Goal: Task Accomplishment & Management: Complete application form

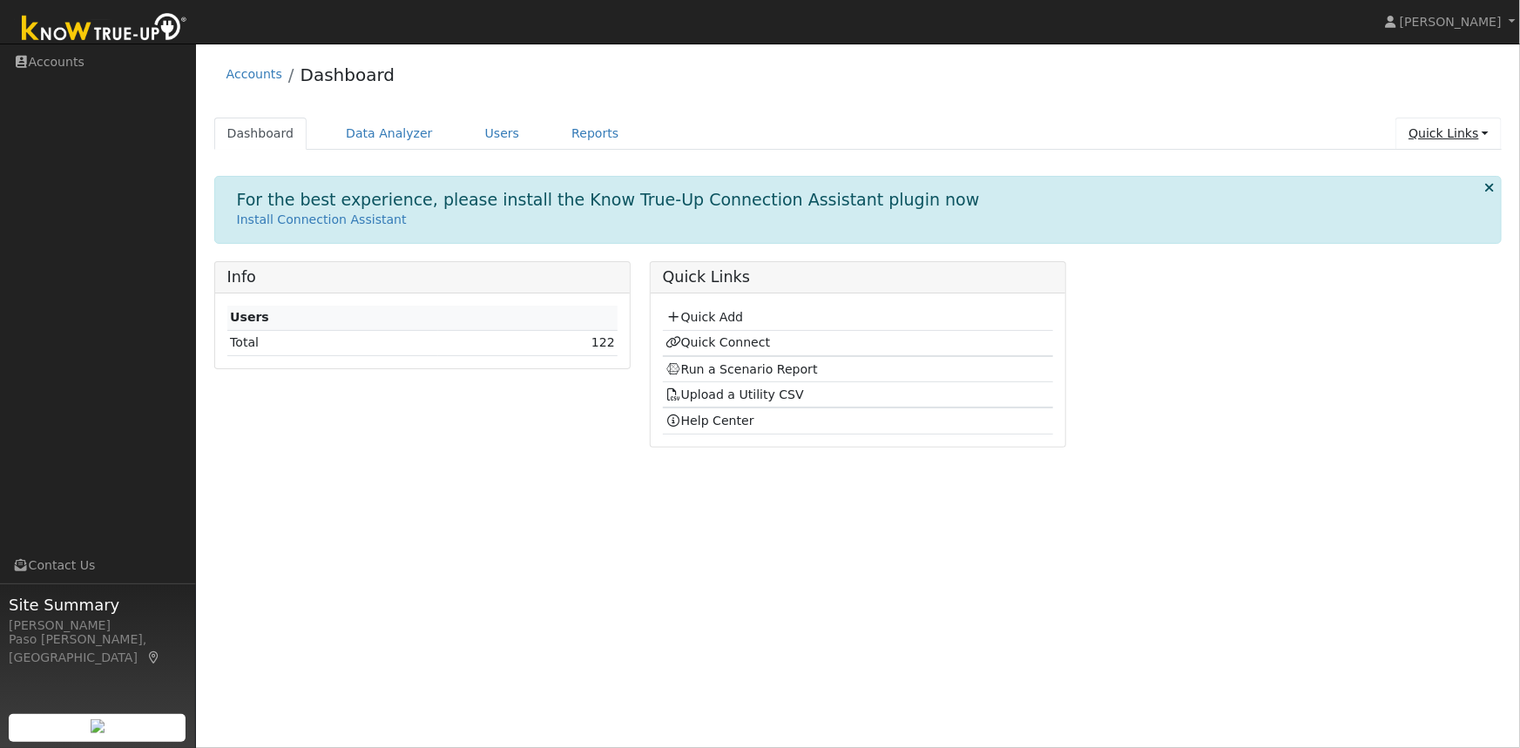
click at [1472, 137] on link "Quick Links" at bounding box center [1449, 134] width 106 height 32
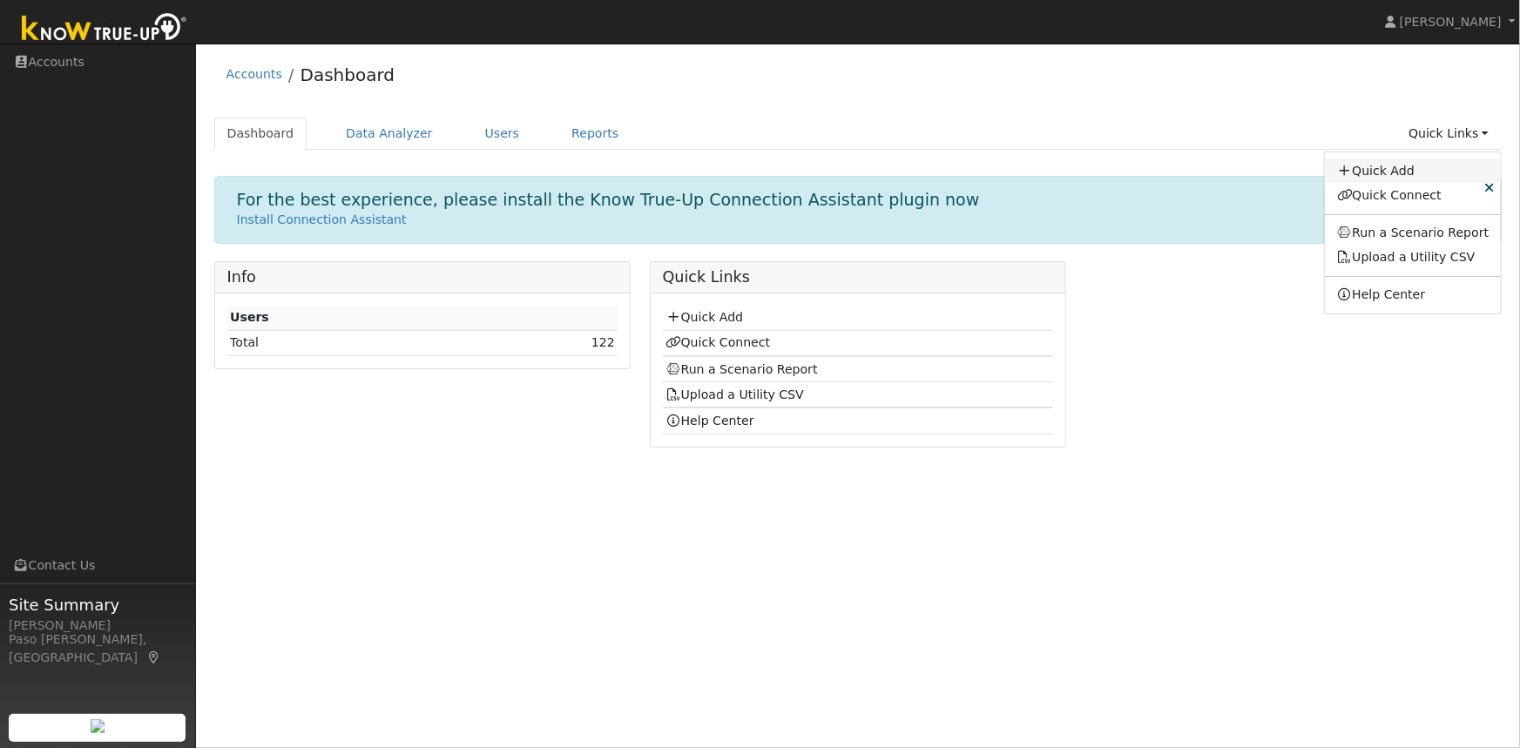
click at [1392, 170] on link "Quick Add" at bounding box center [1413, 171] width 177 height 24
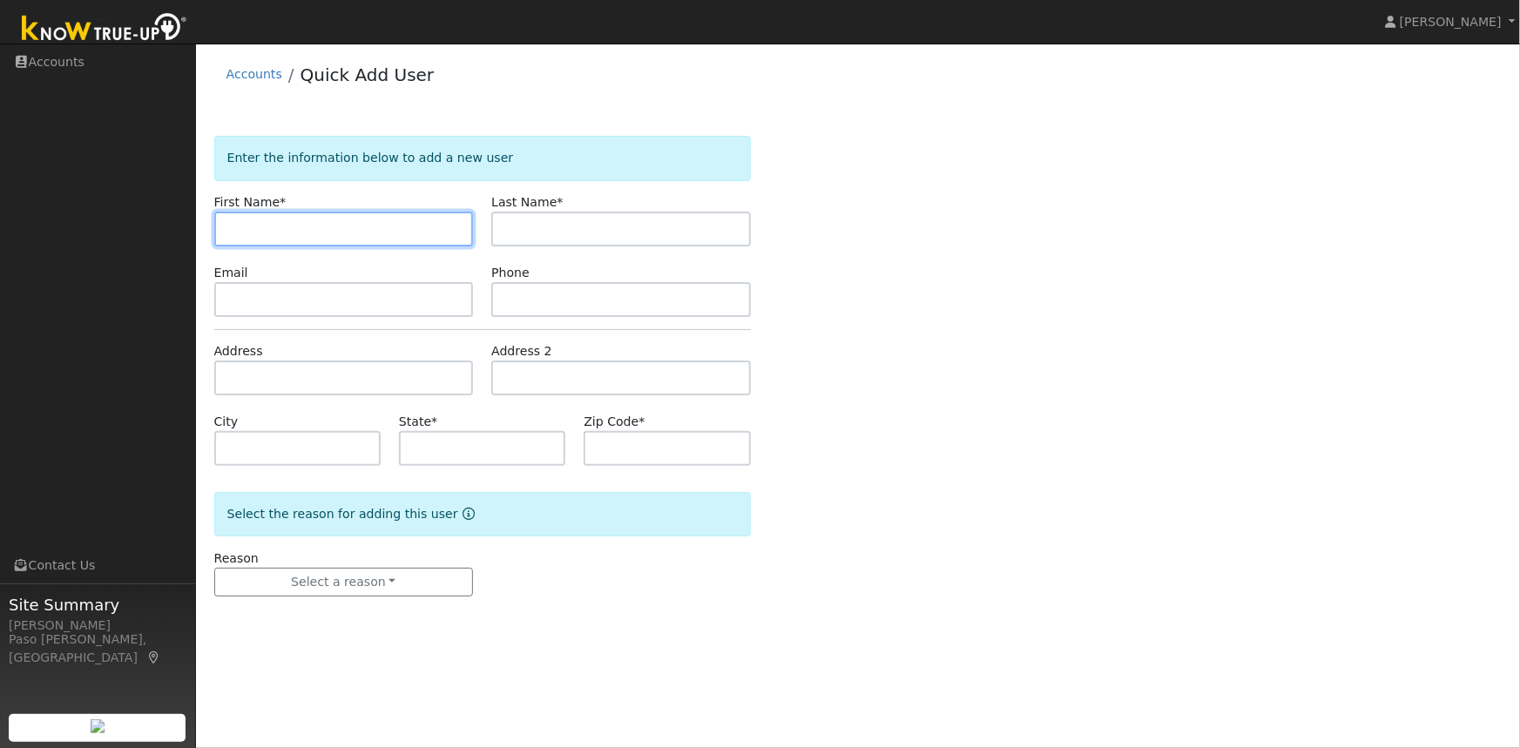
click at [289, 224] on input "text" at bounding box center [344, 229] width 260 height 35
paste input "[PERSON_NAME]"
drag, startPoint x: 266, startPoint y: 227, endPoint x: 333, endPoint y: 227, distance: 67.1
click at [333, 227] on input "[PERSON_NAME]" at bounding box center [344, 229] width 260 height 35
type input "Bryan"
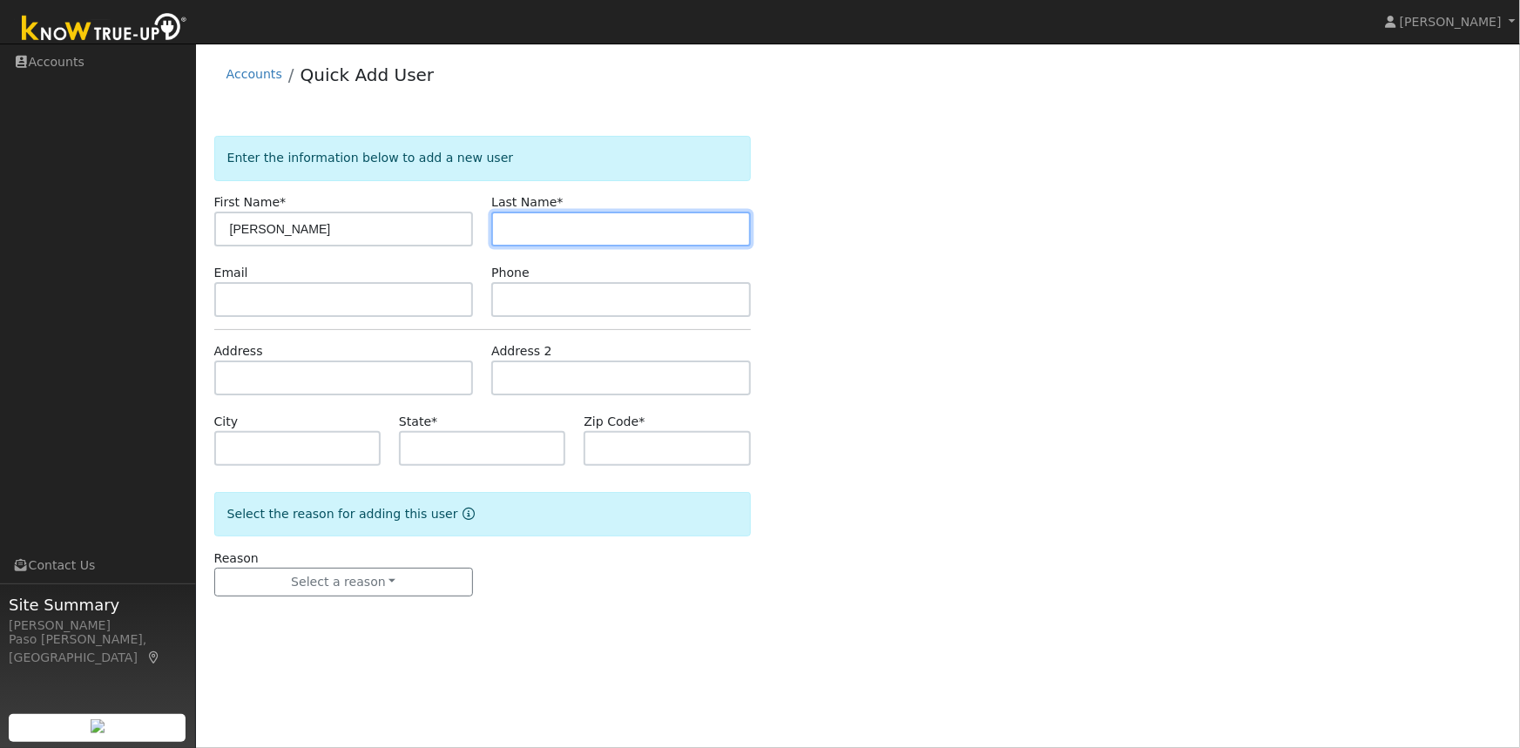
click at [529, 235] on input "text" at bounding box center [621, 229] width 260 height 35
paste input "Messersmith"
type input "Messersmith"
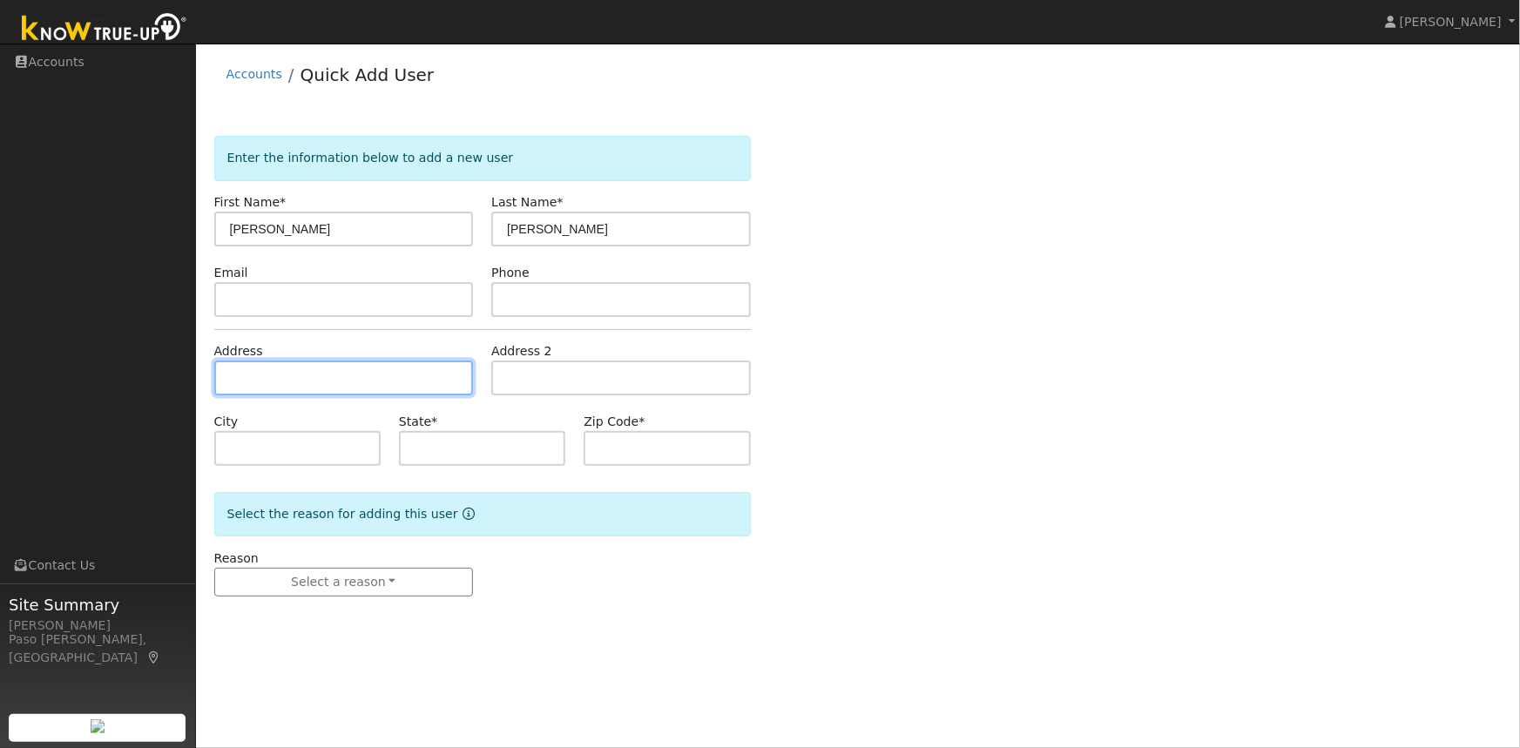
click at [301, 372] on input "text" at bounding box center [344, 378] width 260 height 35
paste input "8132 el Descanso Ave, Atascadero, California 93422"
type input "8132 el Descanso Avenue"
type input "Atascadero"
type input "CA"
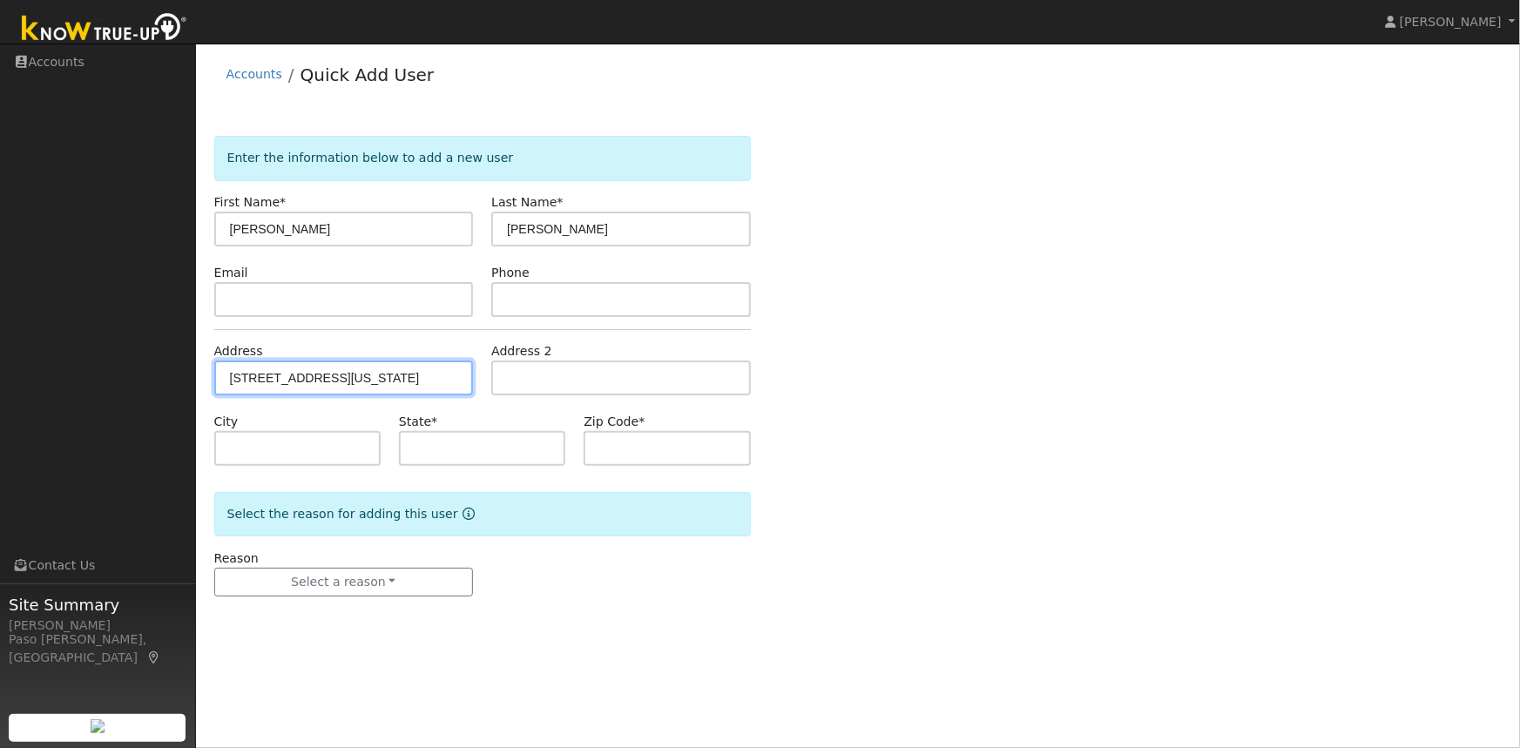
type input "93422"
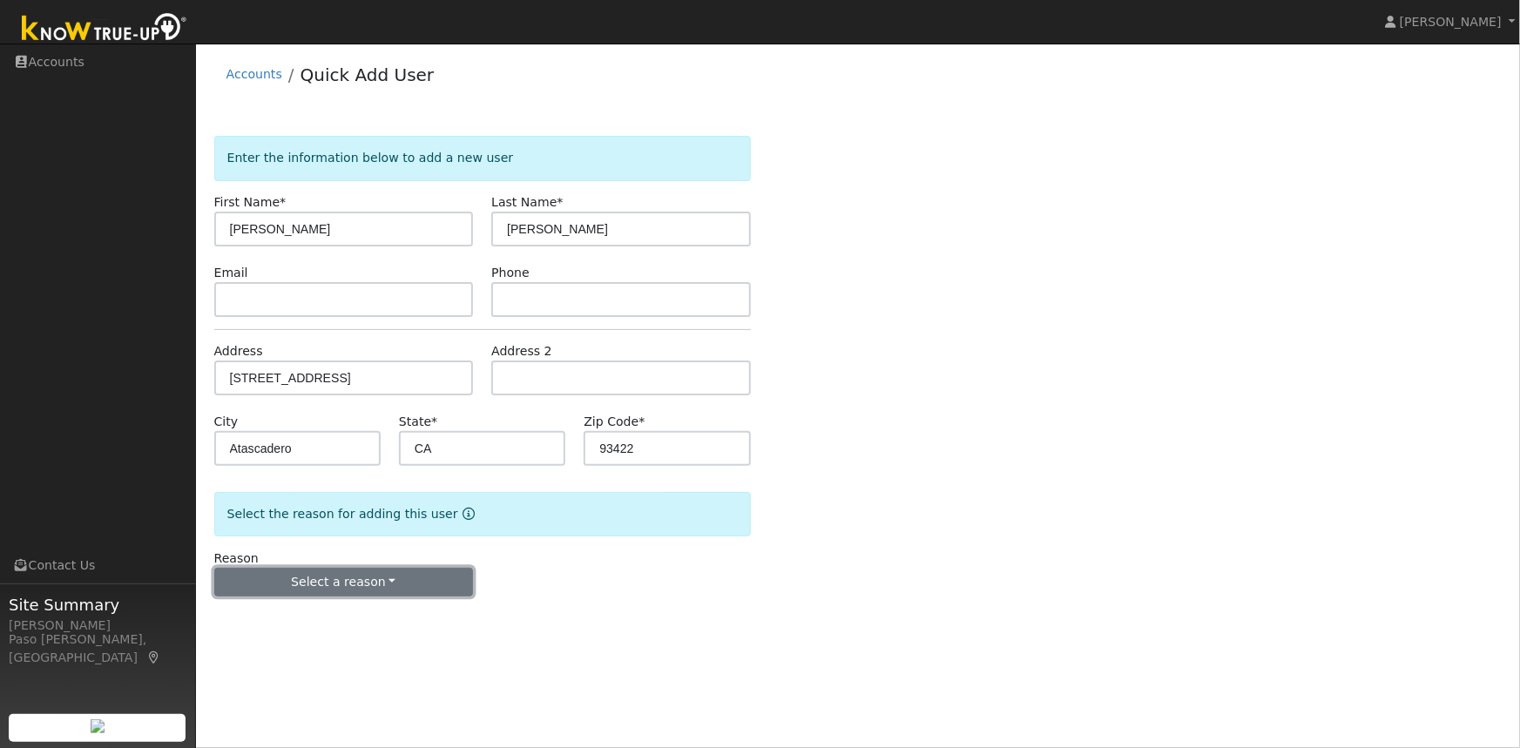
click at [404, 585] on button "Select a reason" at bounding box center [344, 583] width 260 height 30
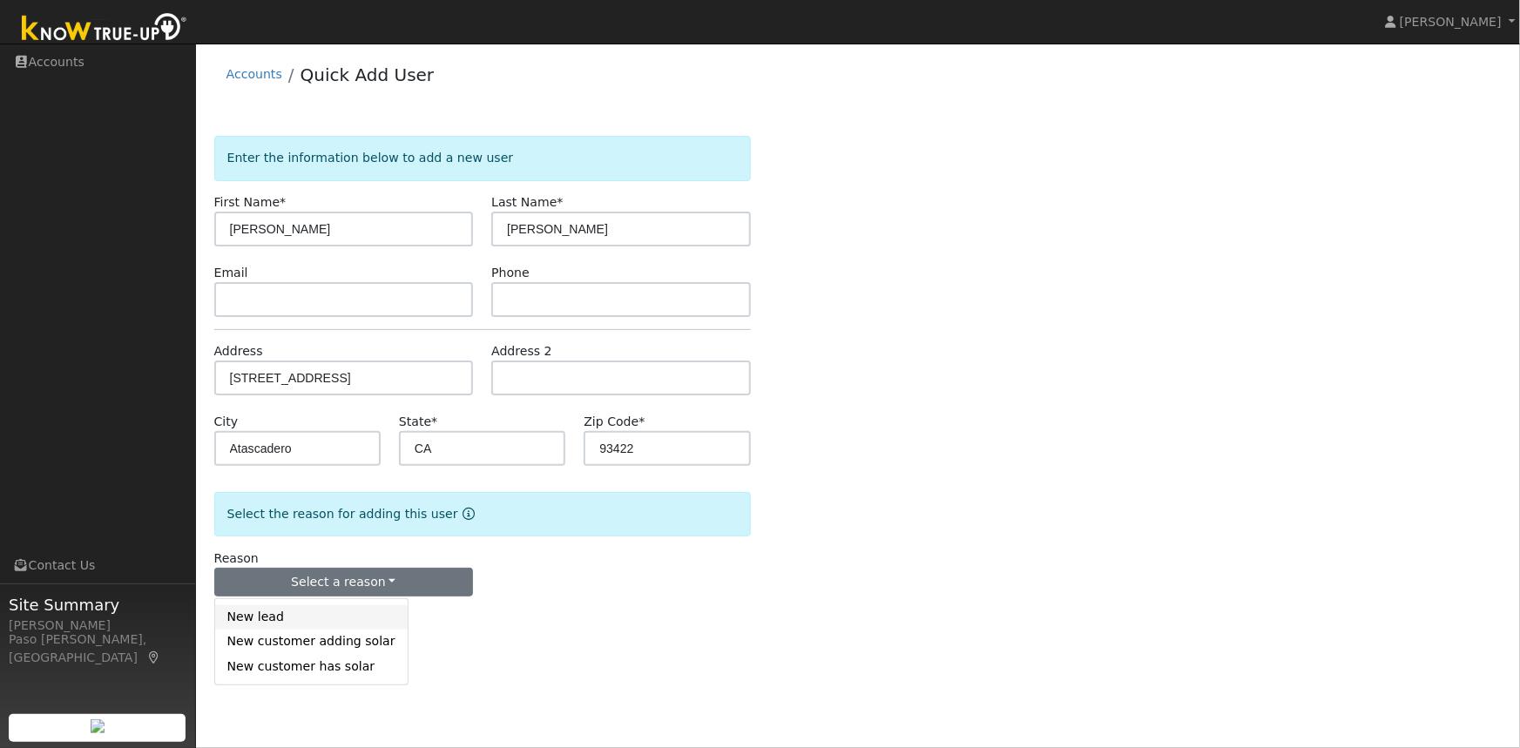
click at [258, 619] on link "New lead" at bounding box center [311, 617] width 193 height 24
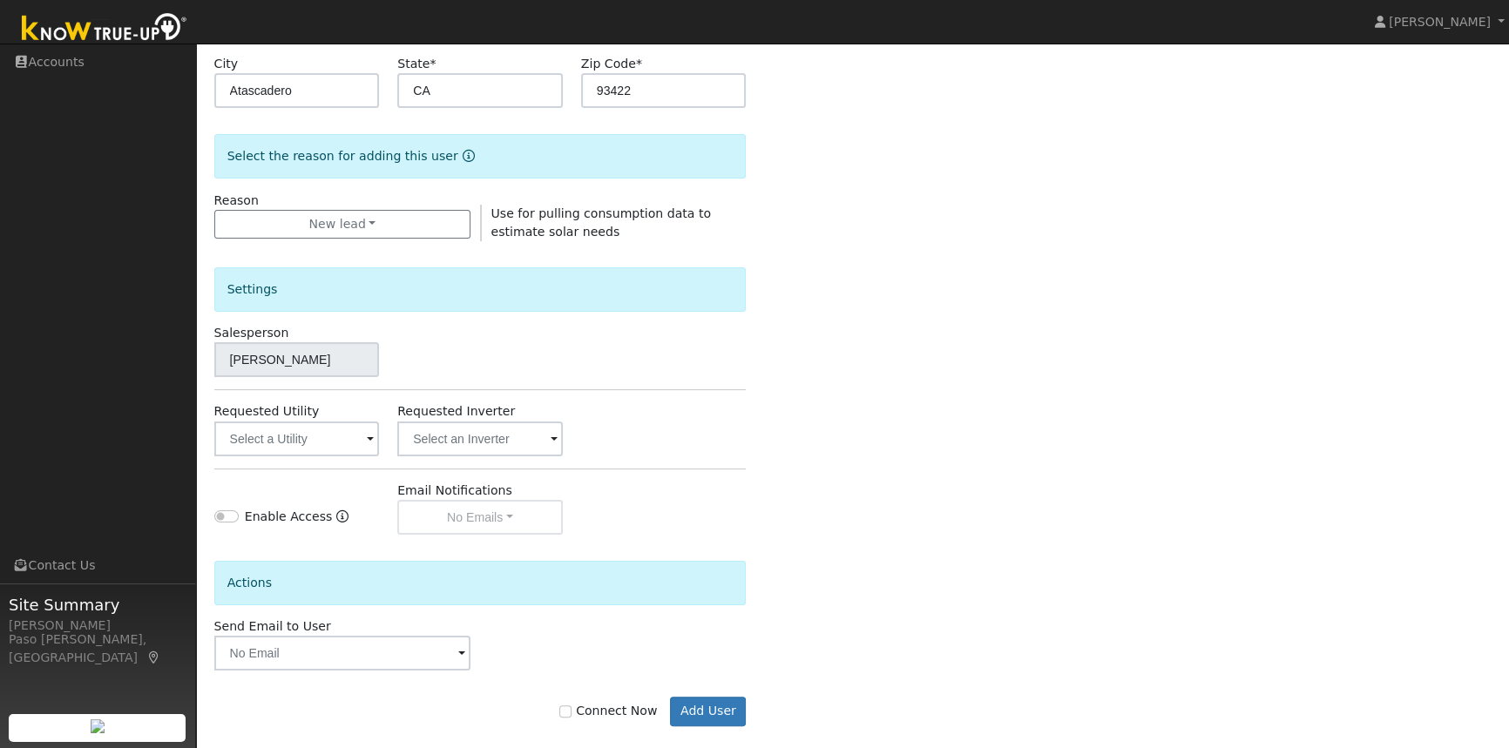
scroll to position [378, 0]
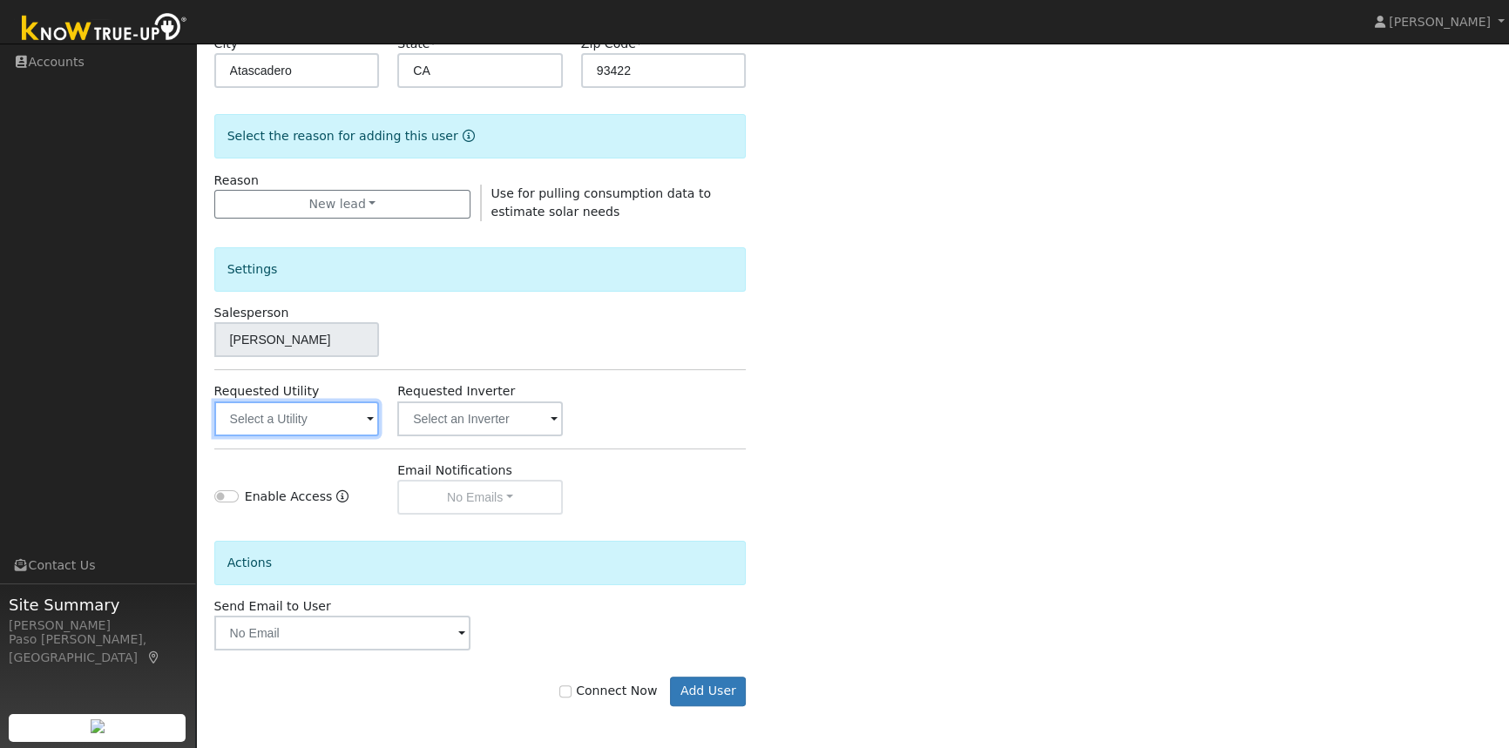
click at [282, 418] on input "text" at bounding box center [297, 419] width 166 height 35
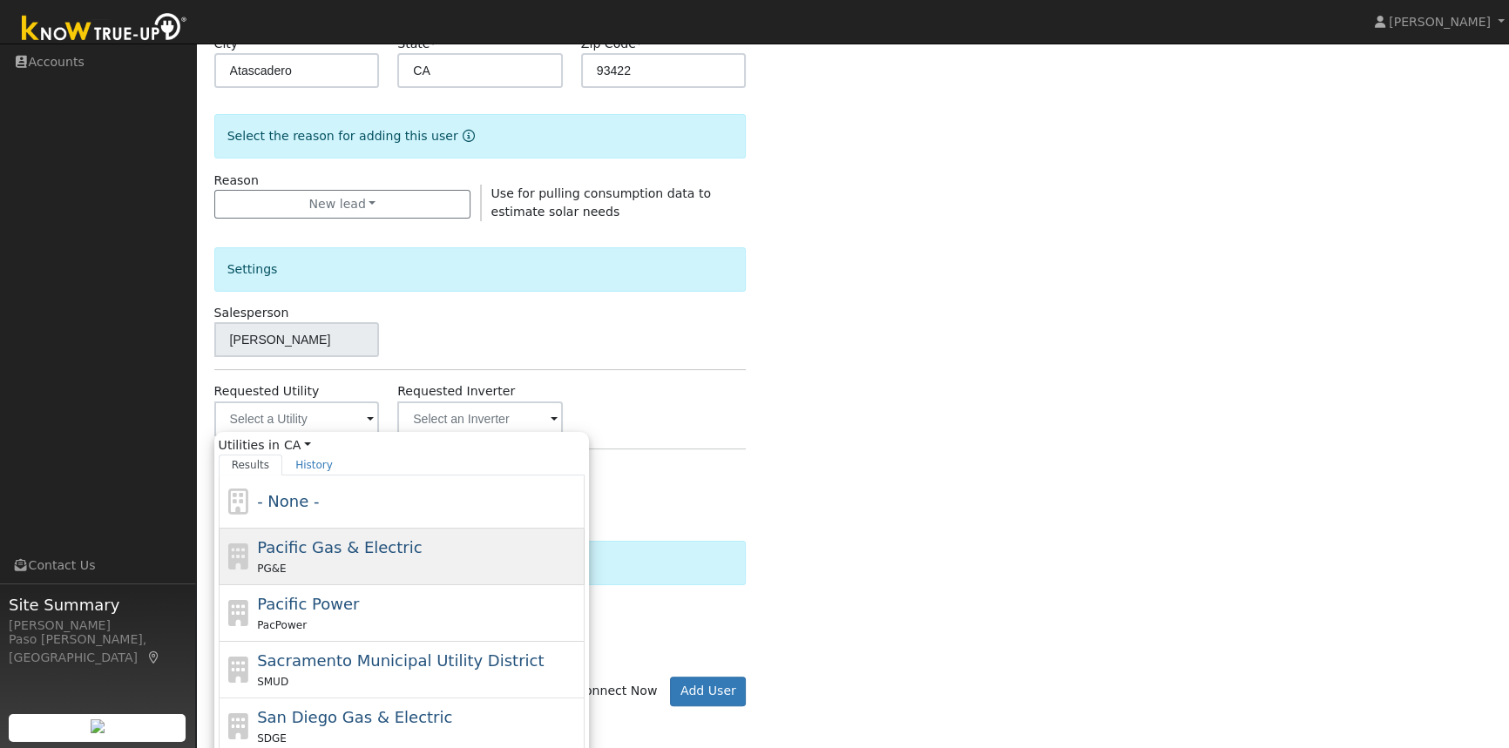
click at [301, 556] on div "Pacific Gas & Electric PG&E" at bounding box center [418, 557] width 323 height 42
type input "Pacific Gas & Electric"
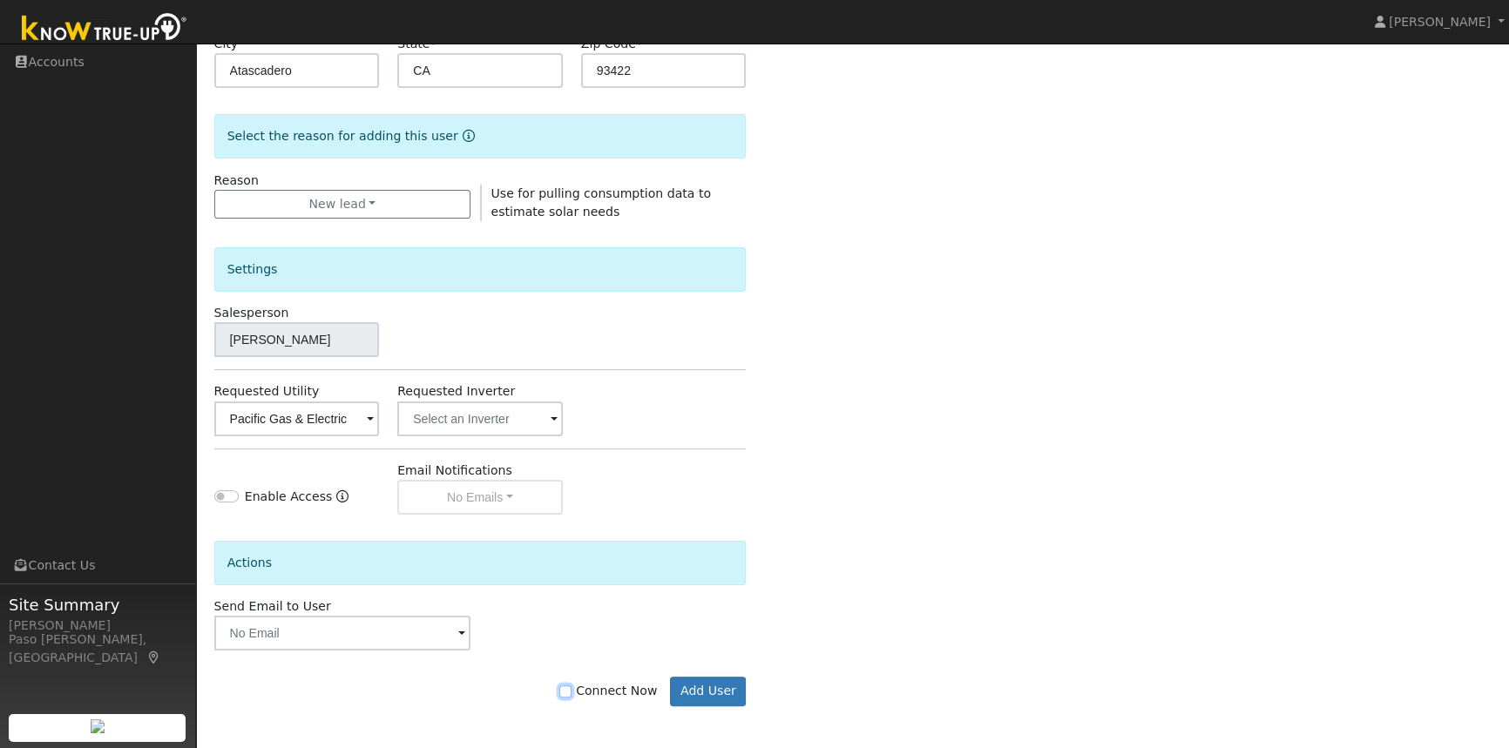
click at [571, 686] on input "Connect Now" at bounding box center [565, 692] width 12 height 12
checkbox input "true"
click at [693, 689] on button "Add User" at bounding box center [708, 692] width 76 height 30
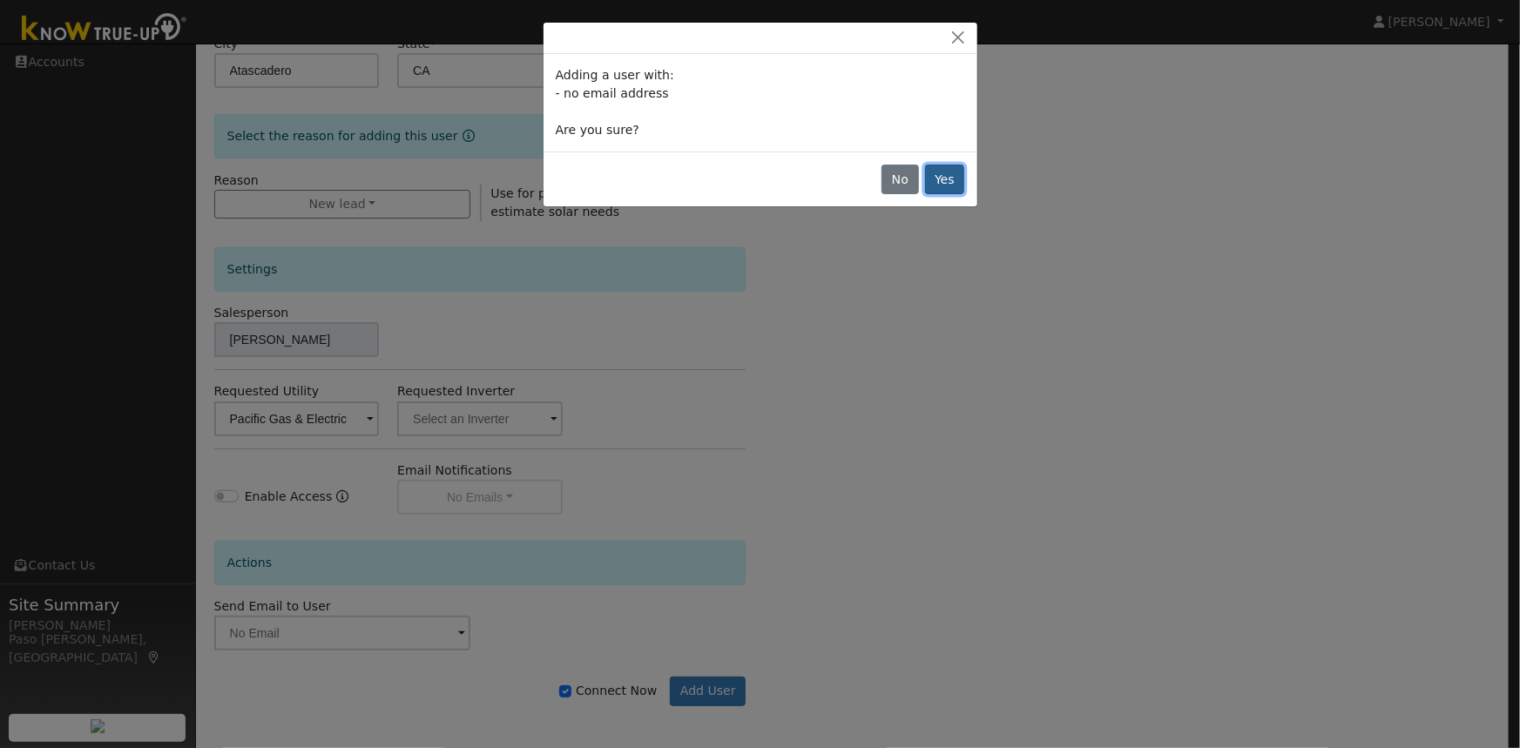
click at [932, 188] on button "Yes" at bounding box center [945, 180] width 40 height 30
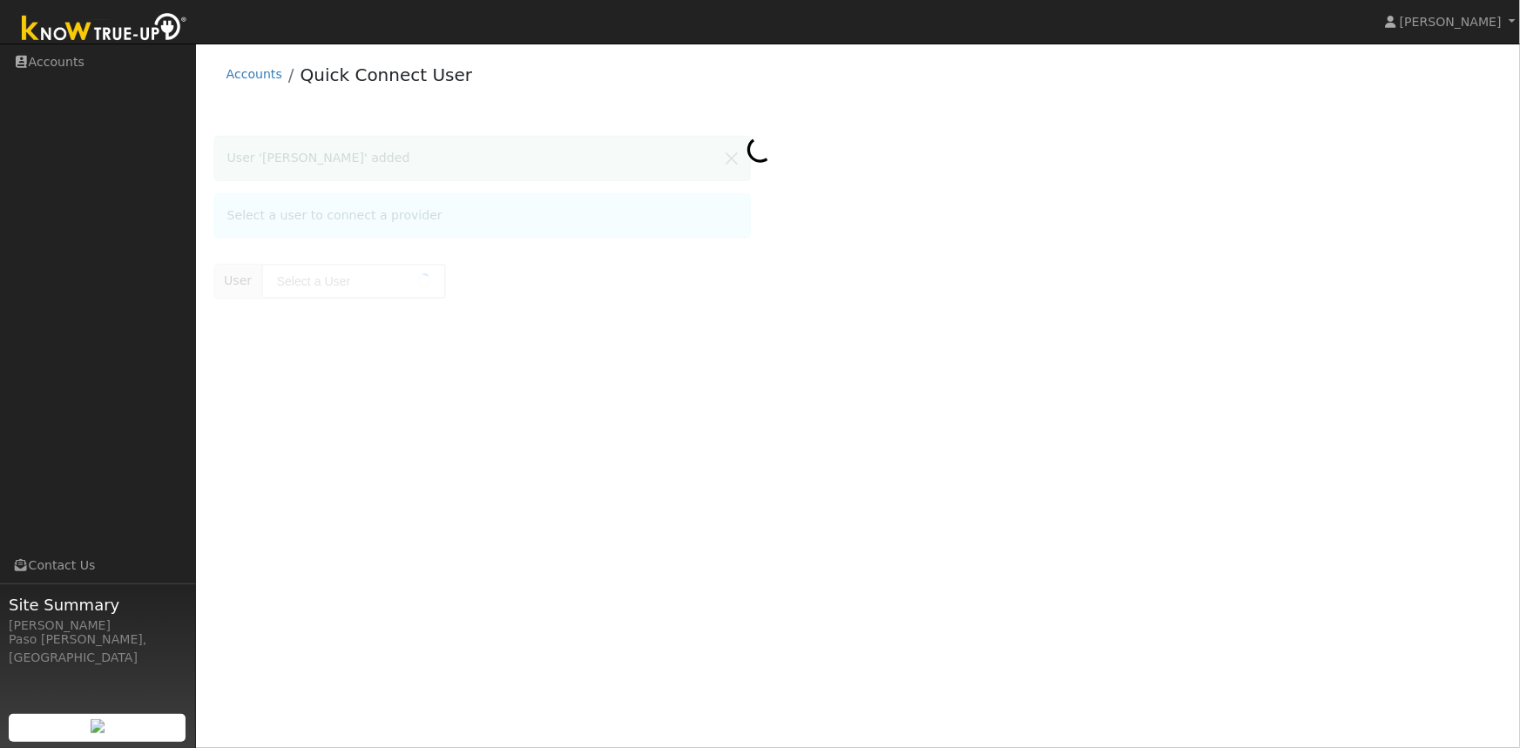
type input "[PERSON_NAME]"
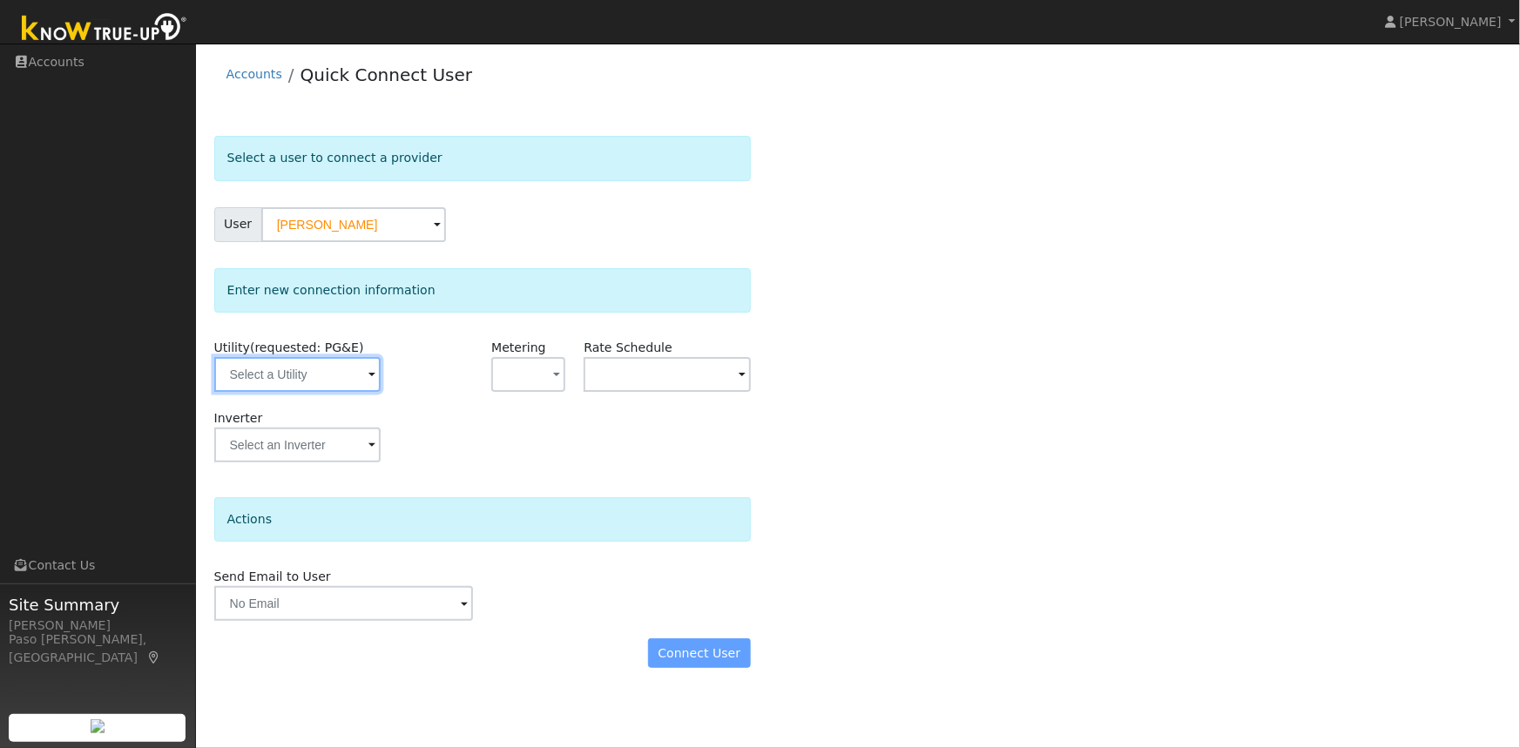
click at [349, 378] on input "text" at bounding box center [297, 374] width 166 height 35
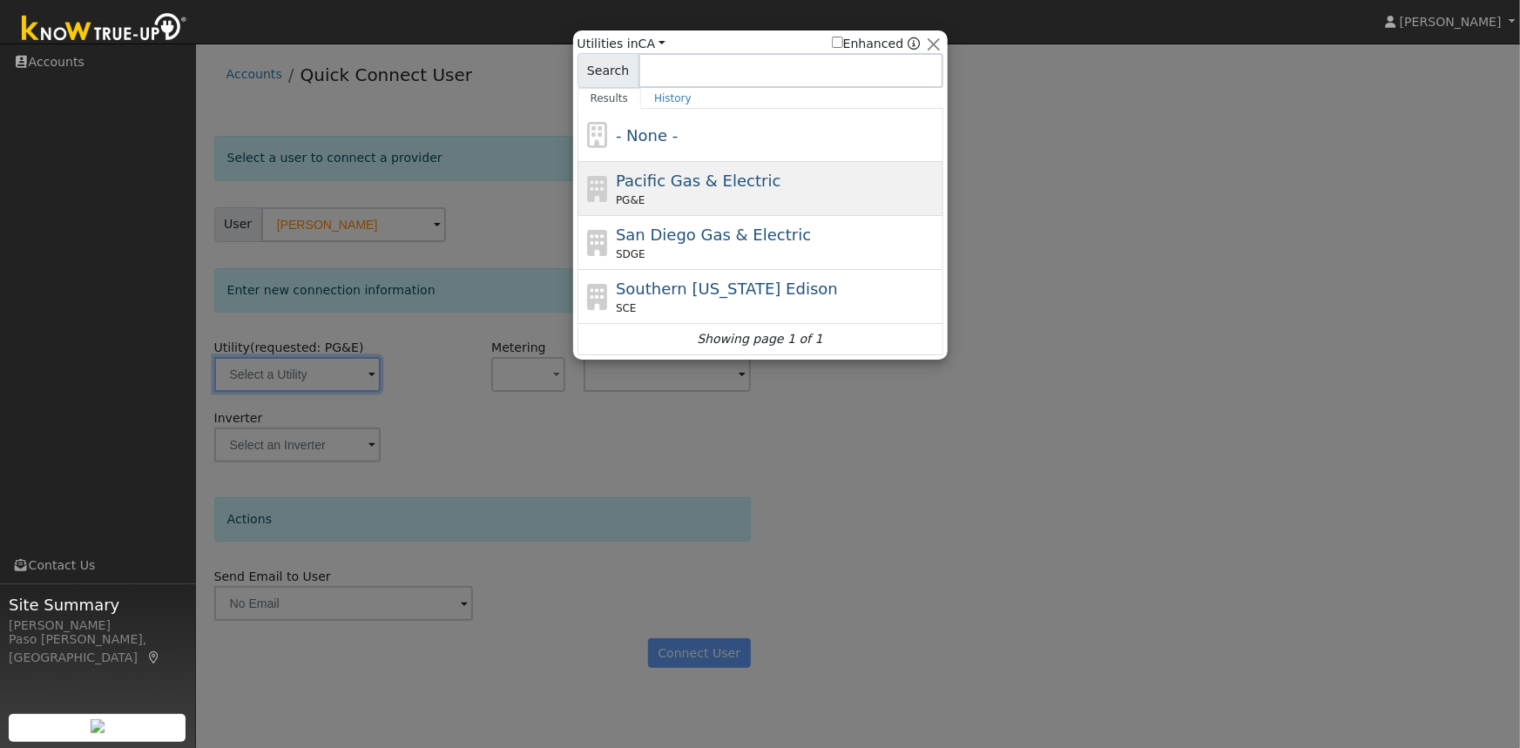
click at [745, 179] on span "Pacific Gas & Electric" at bounding box center [698, 181] width 165 height 18
type input "PG&E"
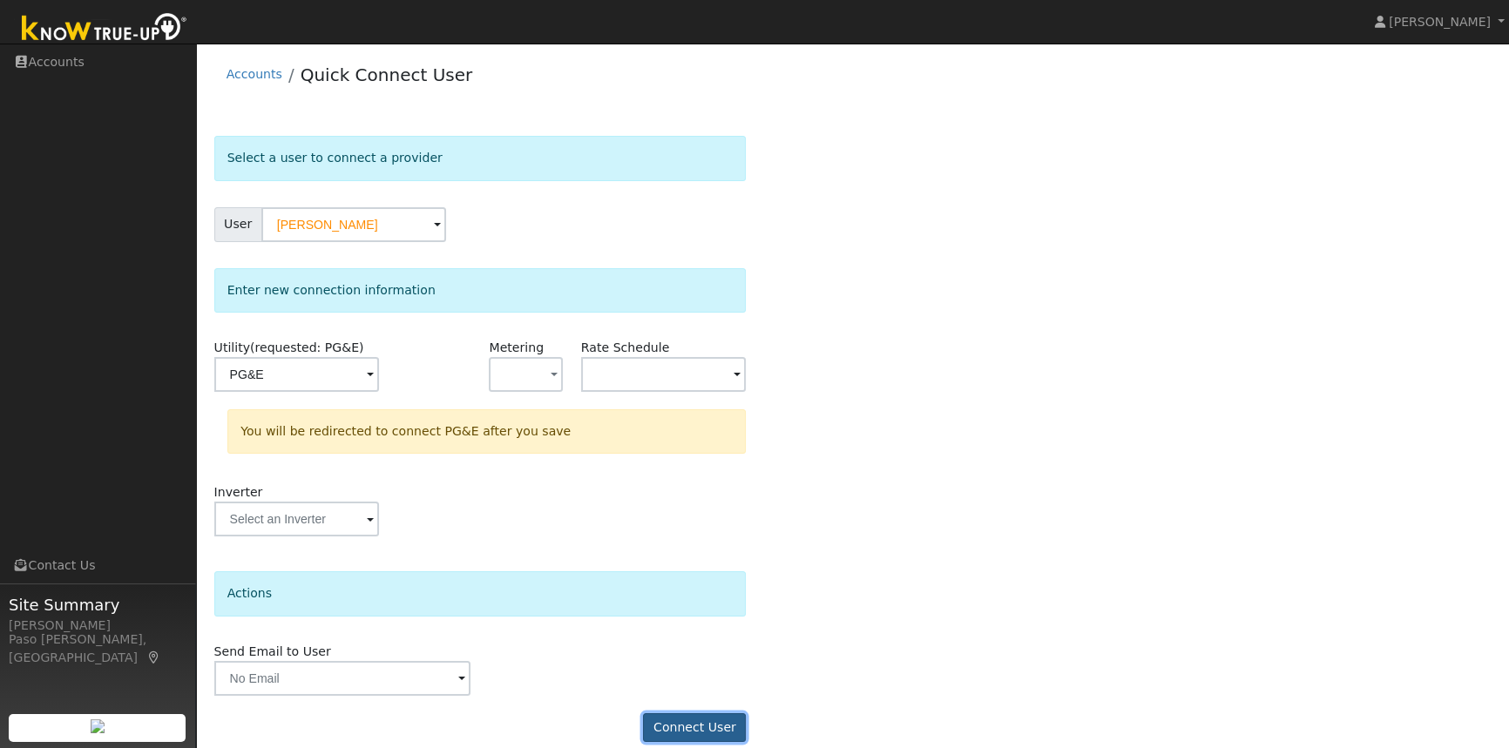
click at [699, 726] on button "Connect User" at bounding box center [694, 728] width 103 height 30
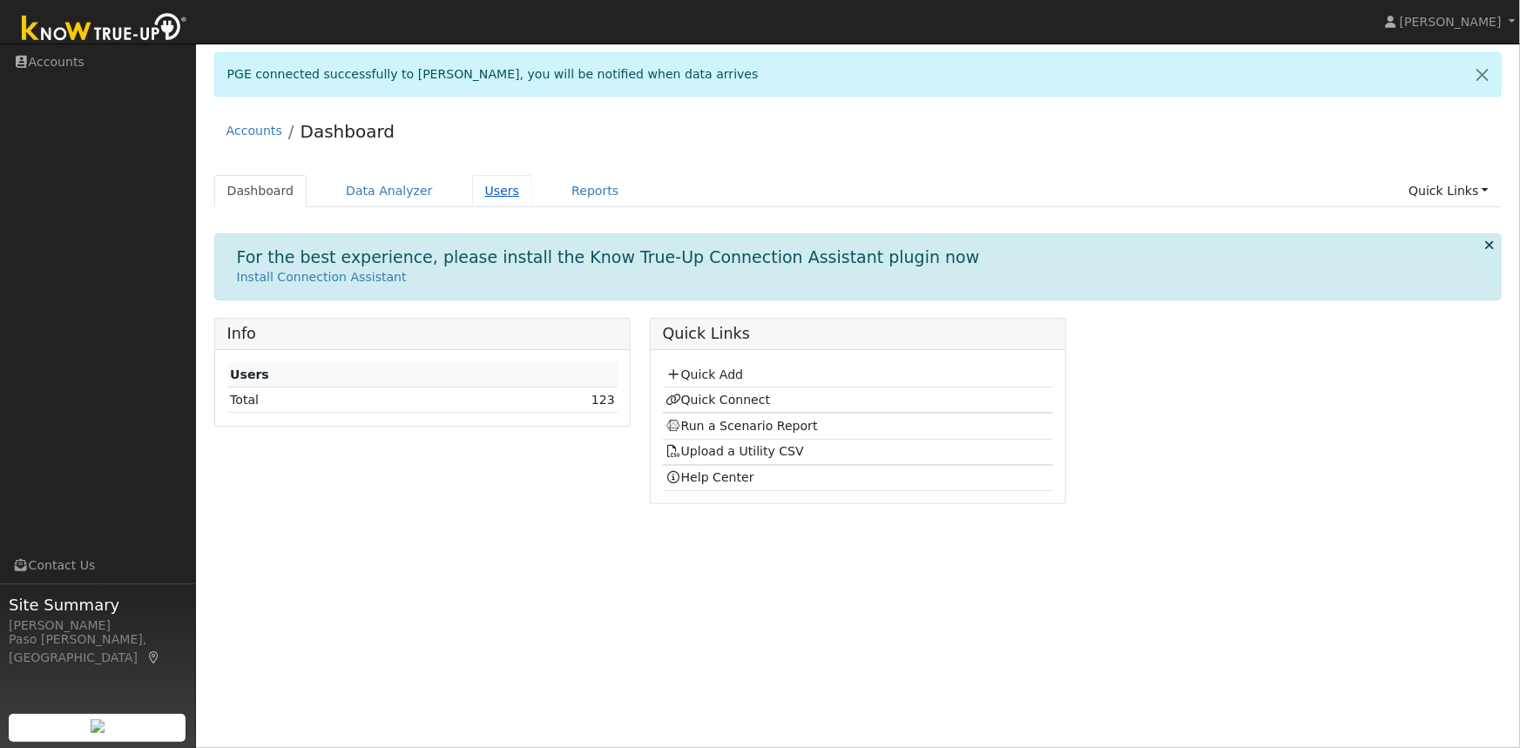
click at [479, 192] on link "Users" at bounding box center [502, 191] width 61 height 32
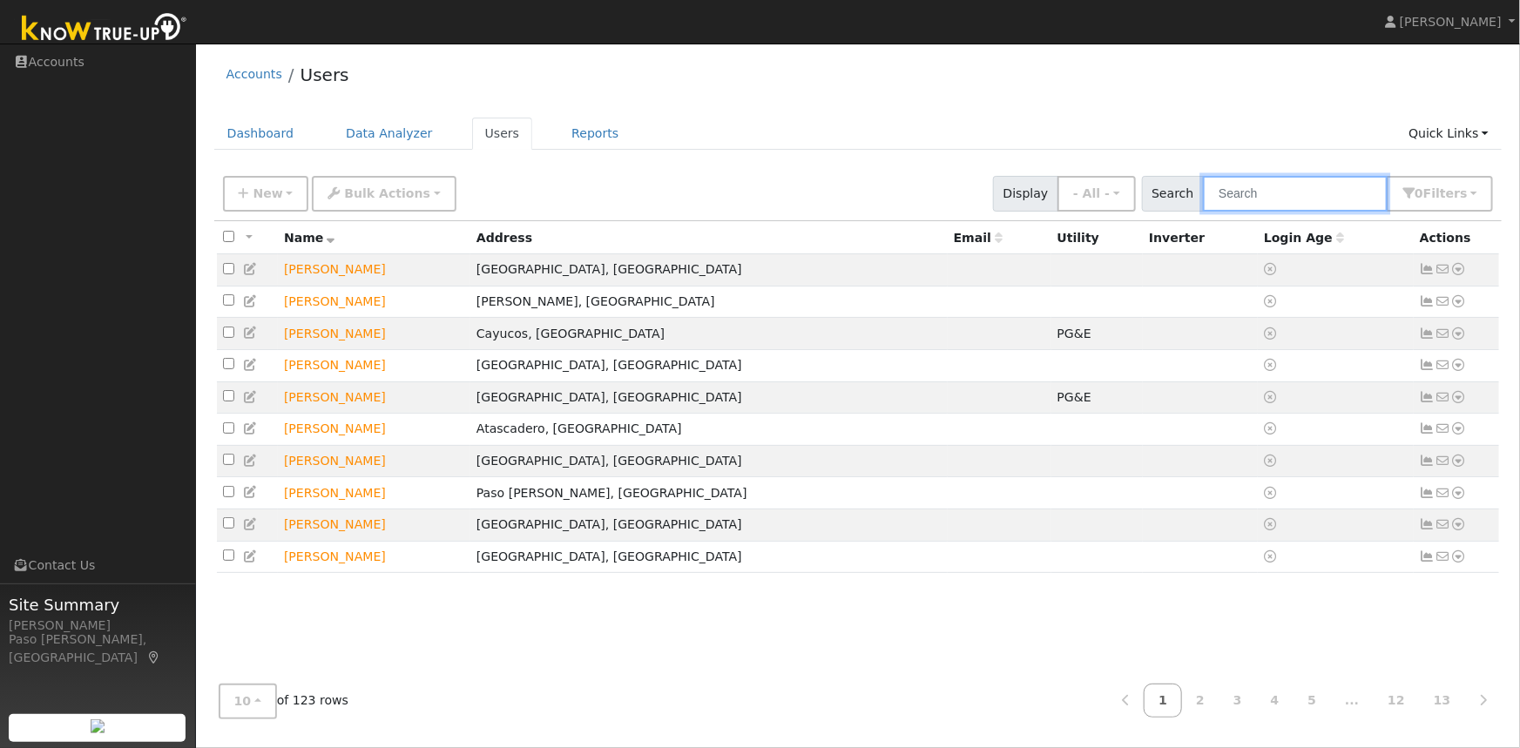
click at [1238, 197] on input "text" at bounding box center [1295, 194] width 185 height 36
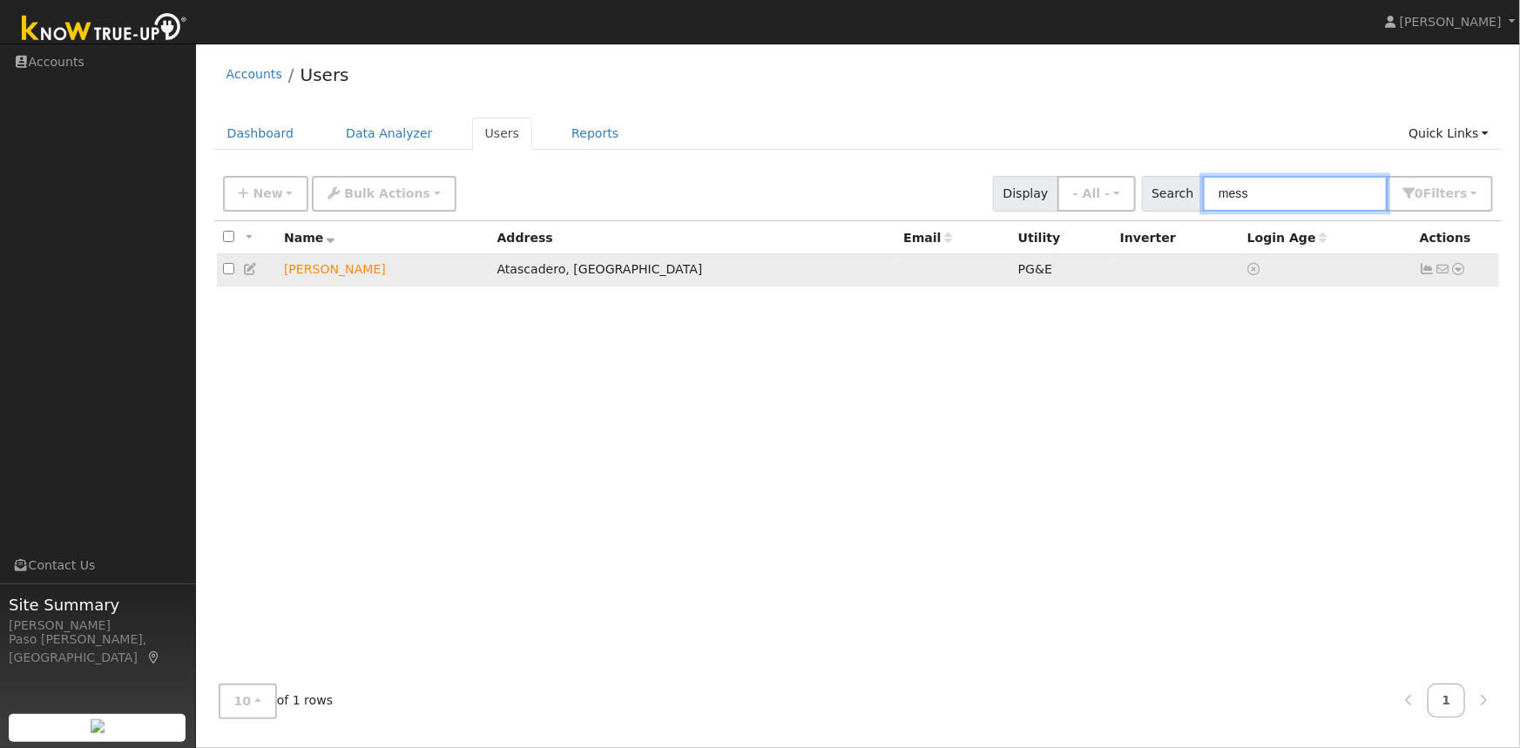
type input "mess"
click at [1464, 268] on icon at bounding box center [1459, 269] width 16 height 12
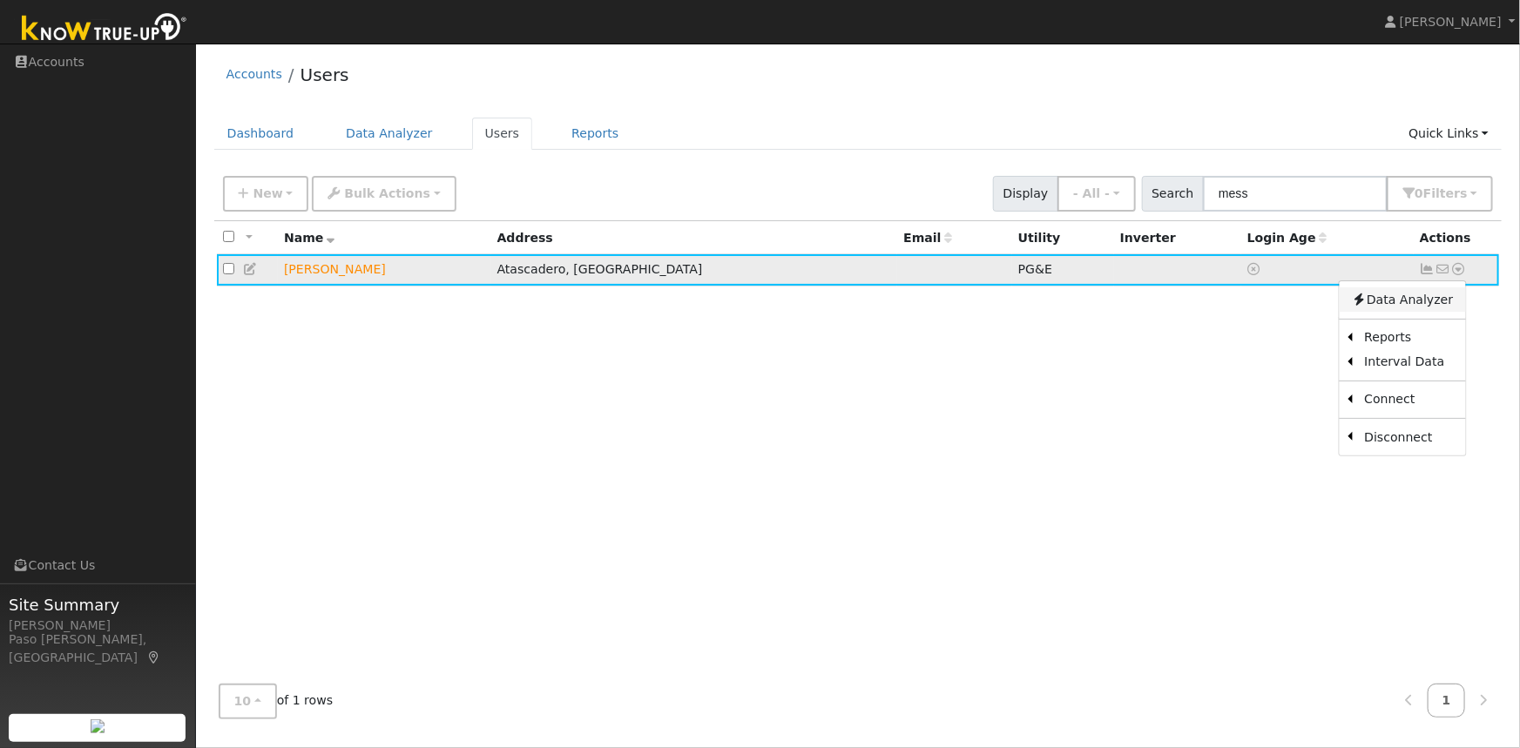
click at [1394, 305] on link "Data Analyzer" at bounding box center [1402, 299] width 126 height 24
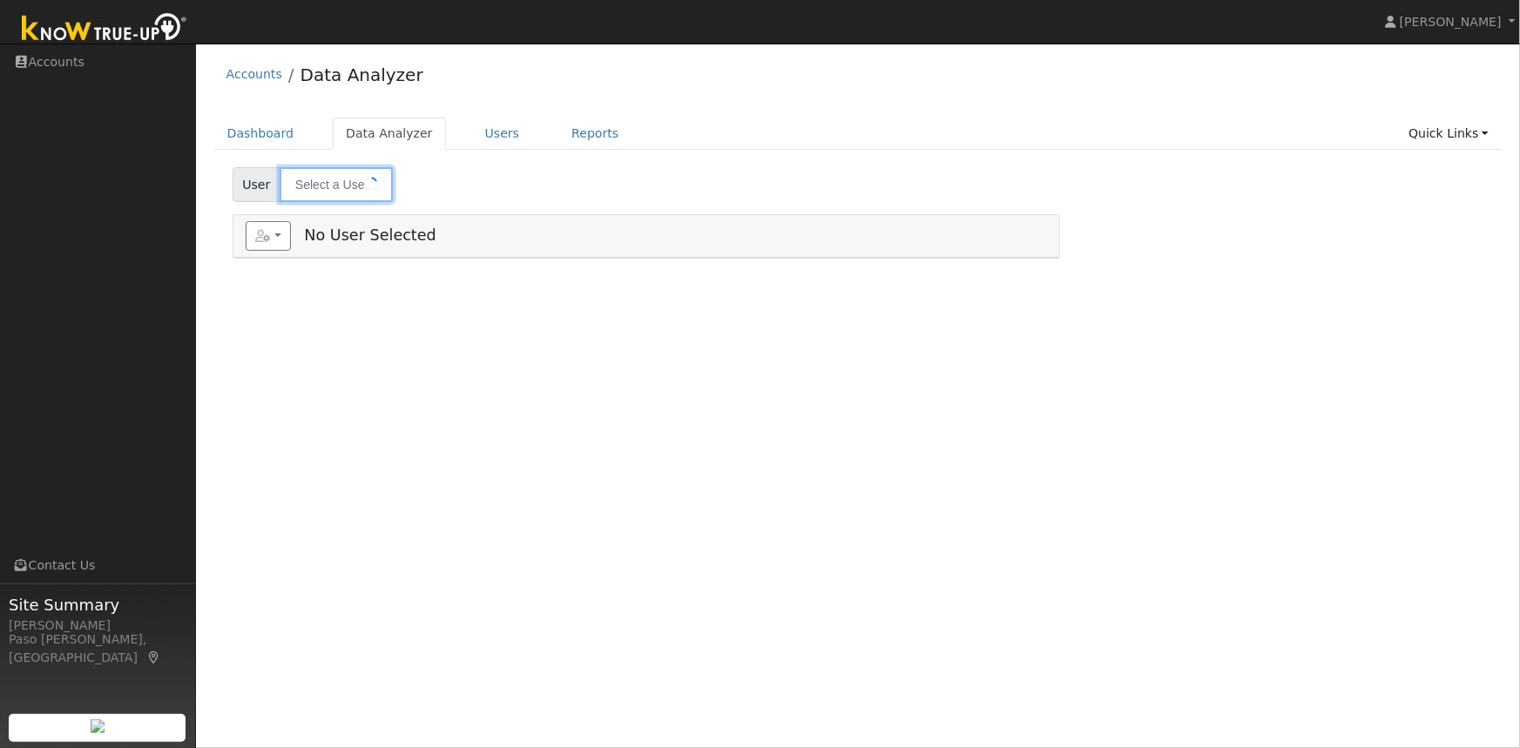
type input "[PERSON_NAME]"
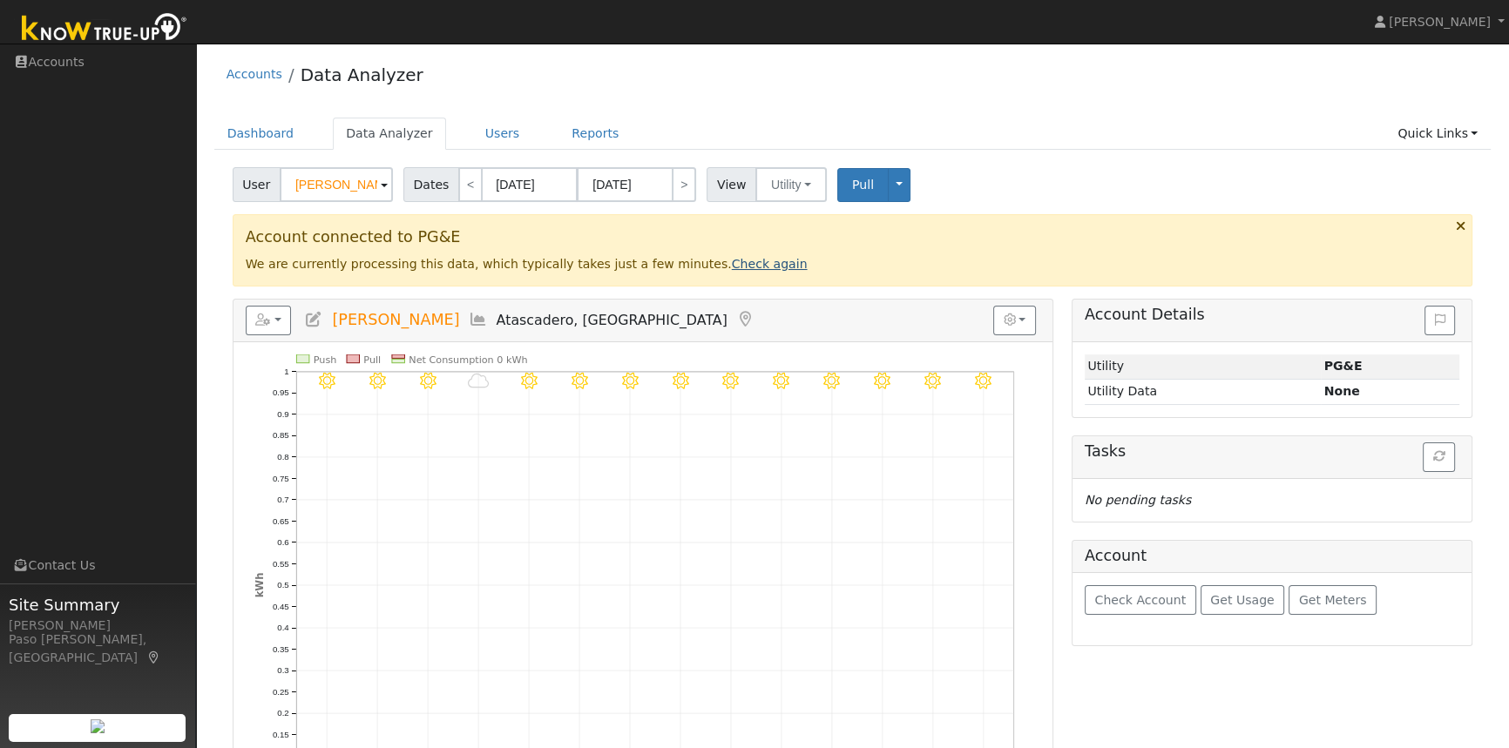
click at [732, 269] on link "Check again" at bounding box center [770, 264] width 76 height 14
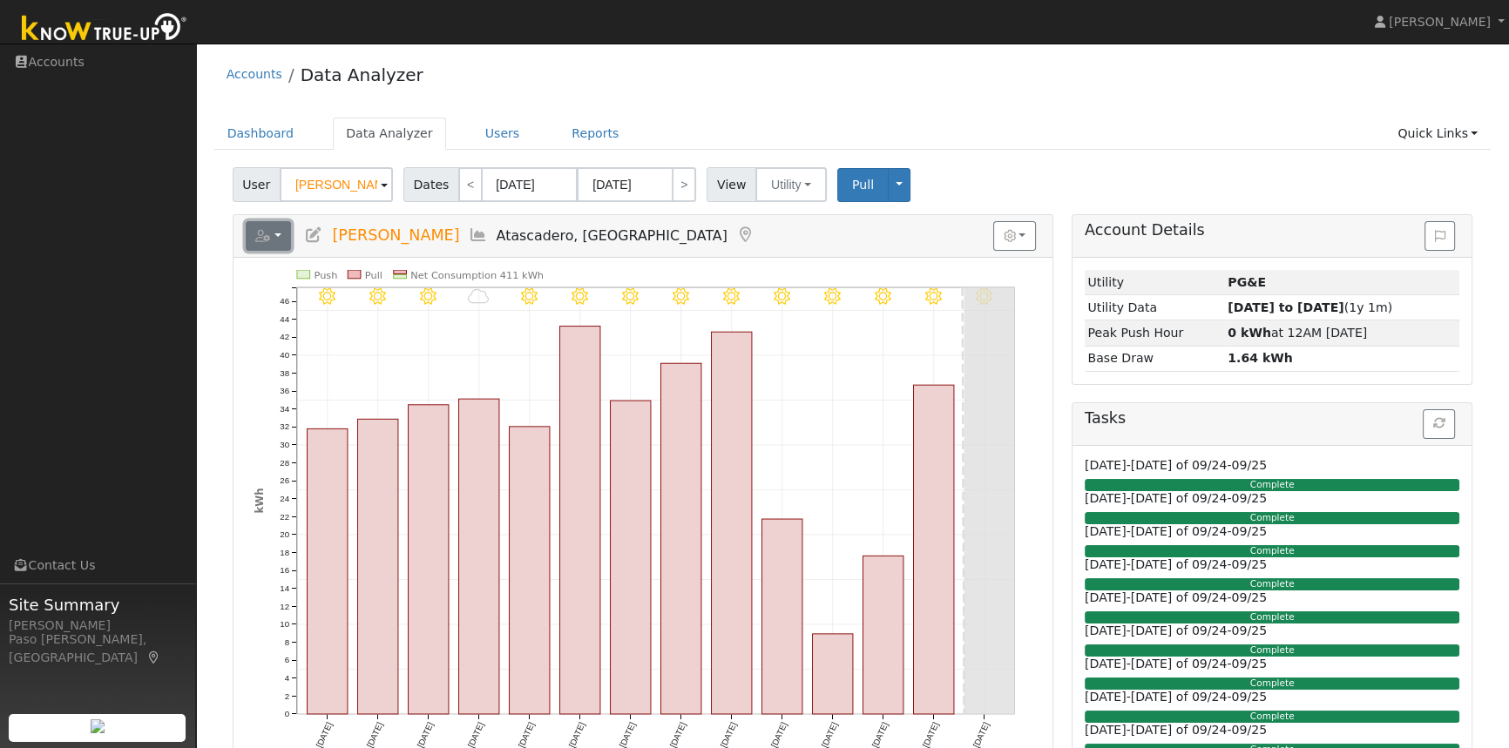
click at [268, 240] on icon "button" at bounding box center [263, 236] width 16 height 12
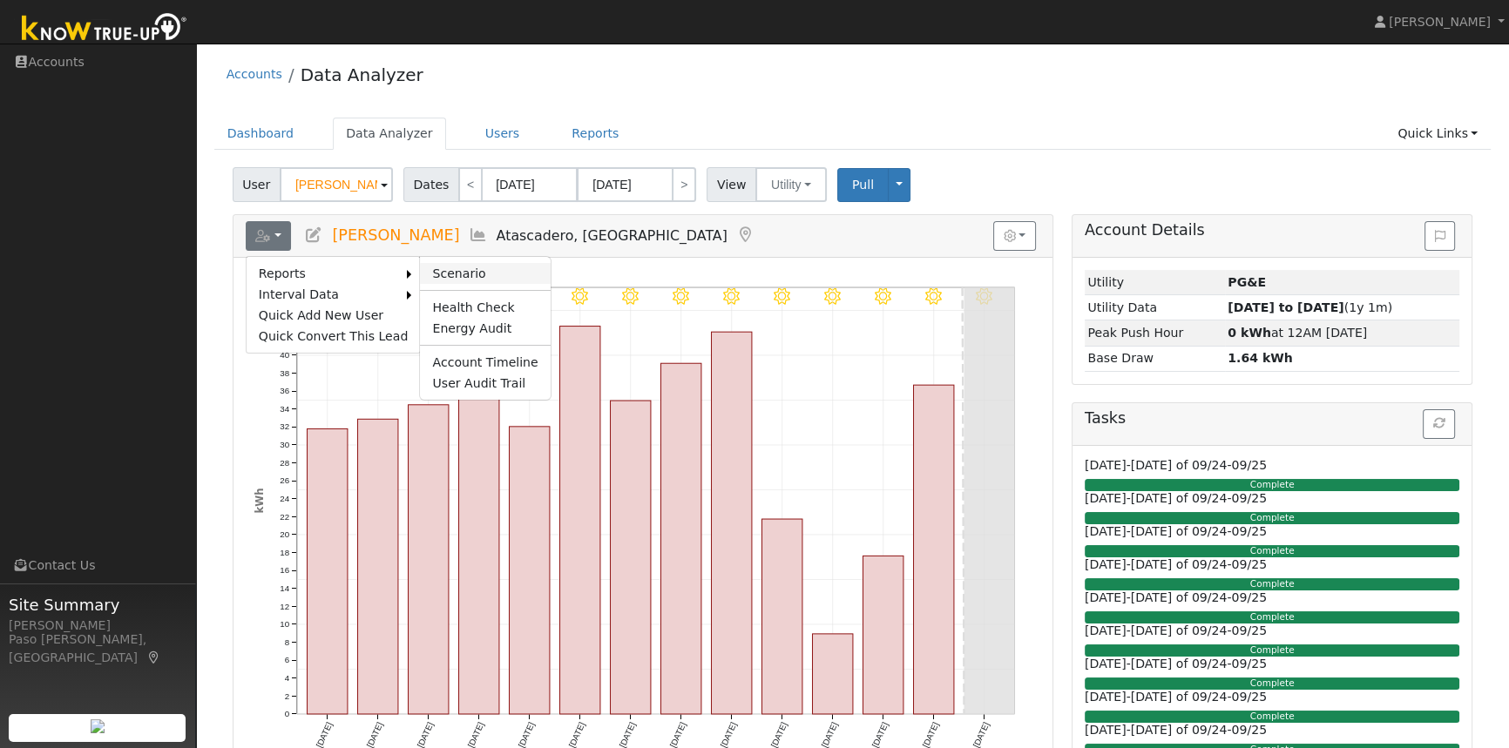
click at [467, 263] on link "Scenario" at bounding box center [485, 273] width 130 height 21
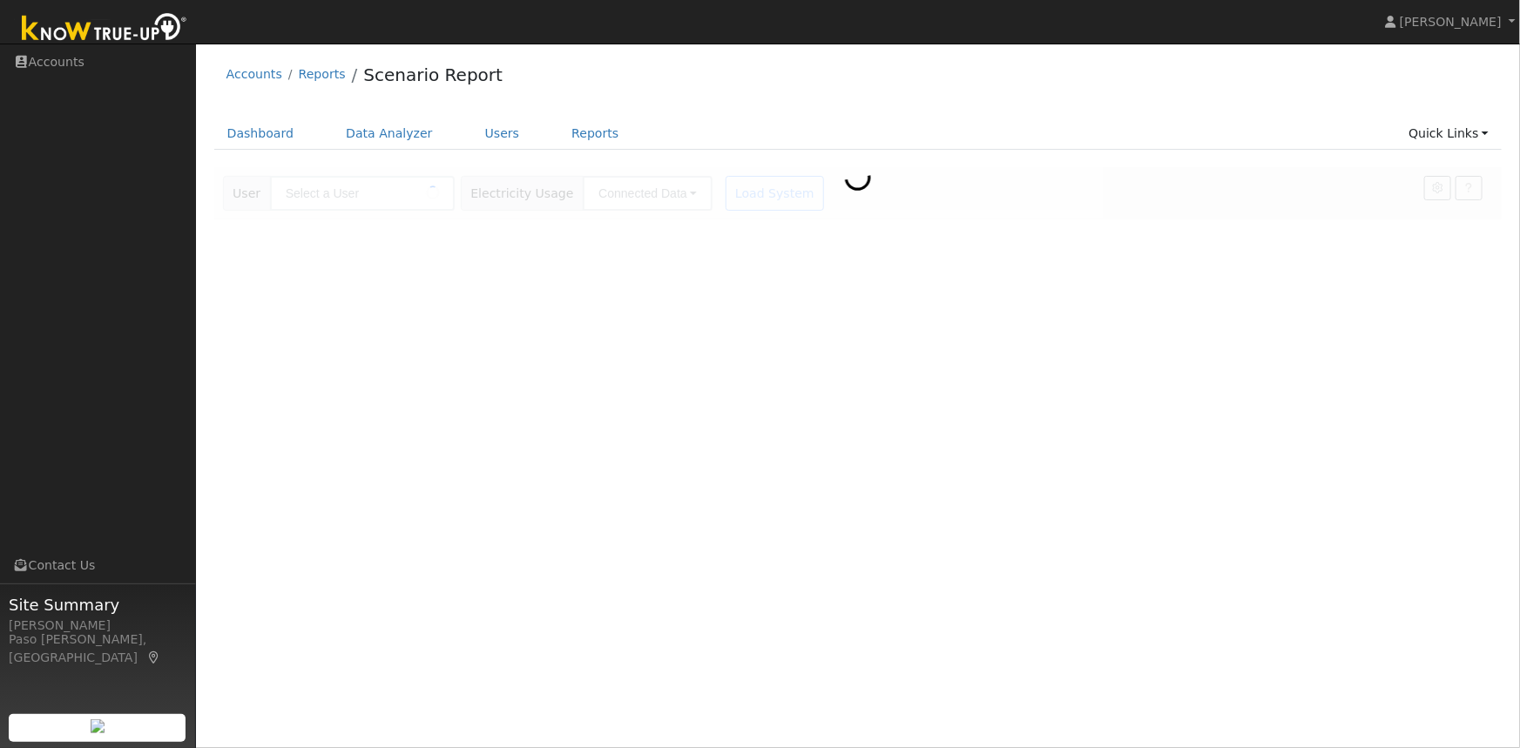
type input "[PERSON_NAME]"
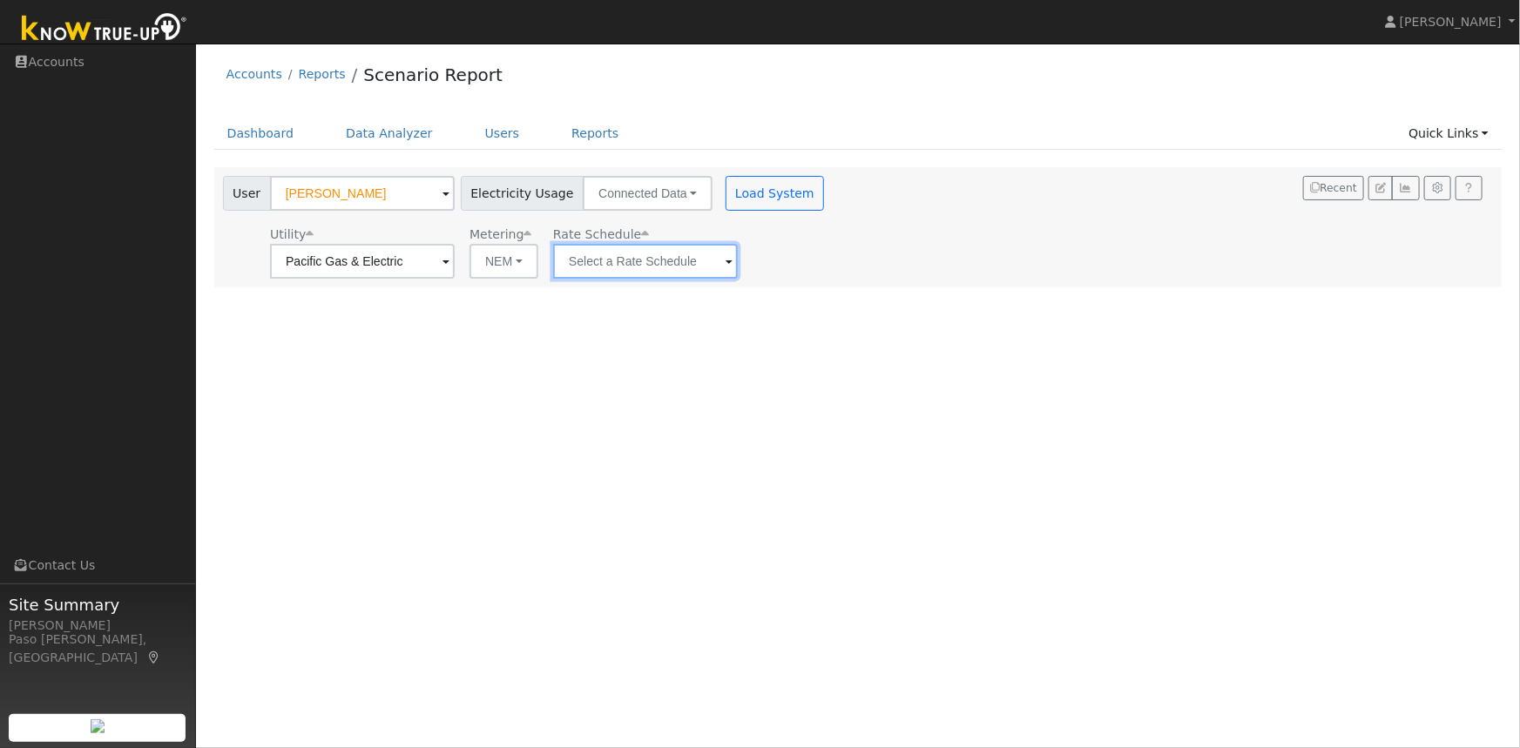
click at [629, 262] on input "text" at bounding box center [645, 261] width 185 height 35
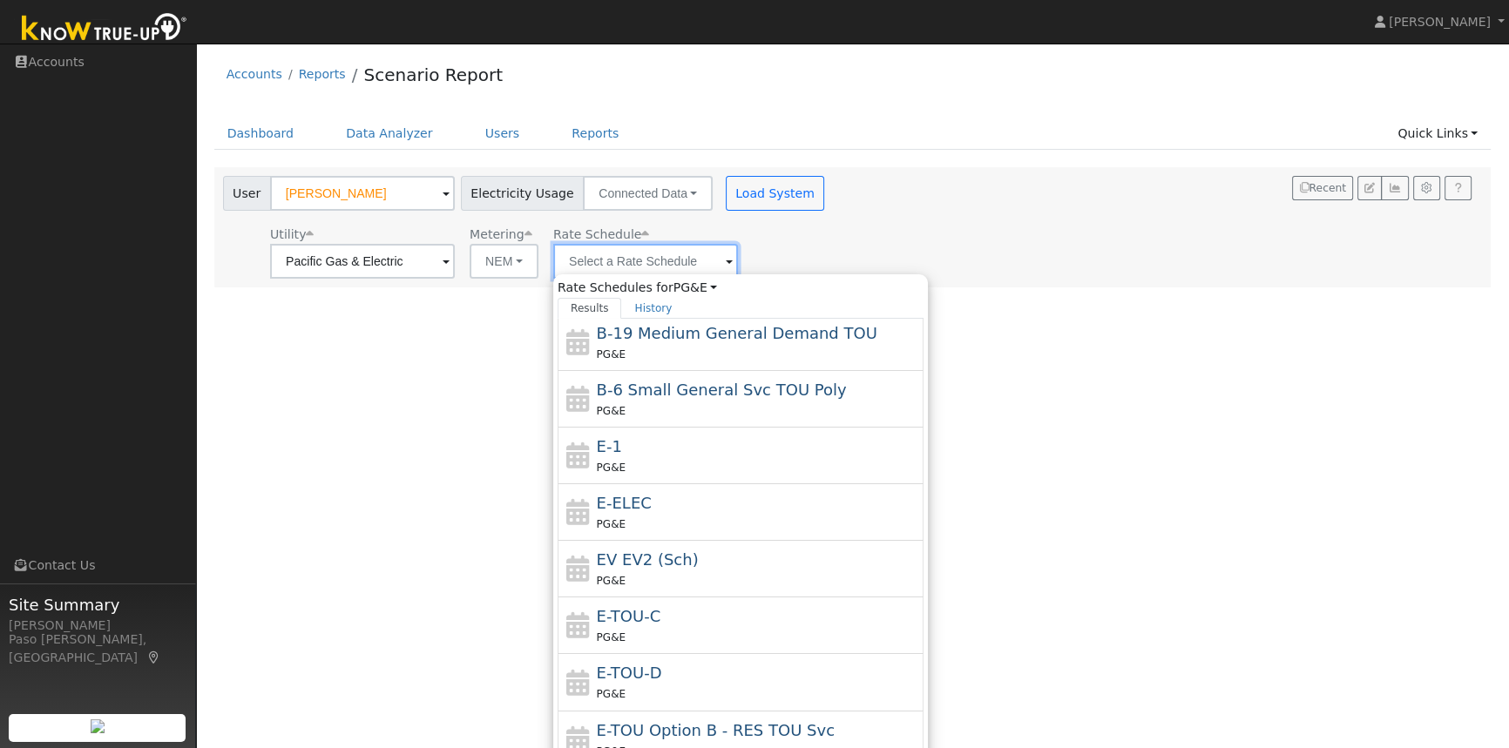
scroll to position [302, 0]
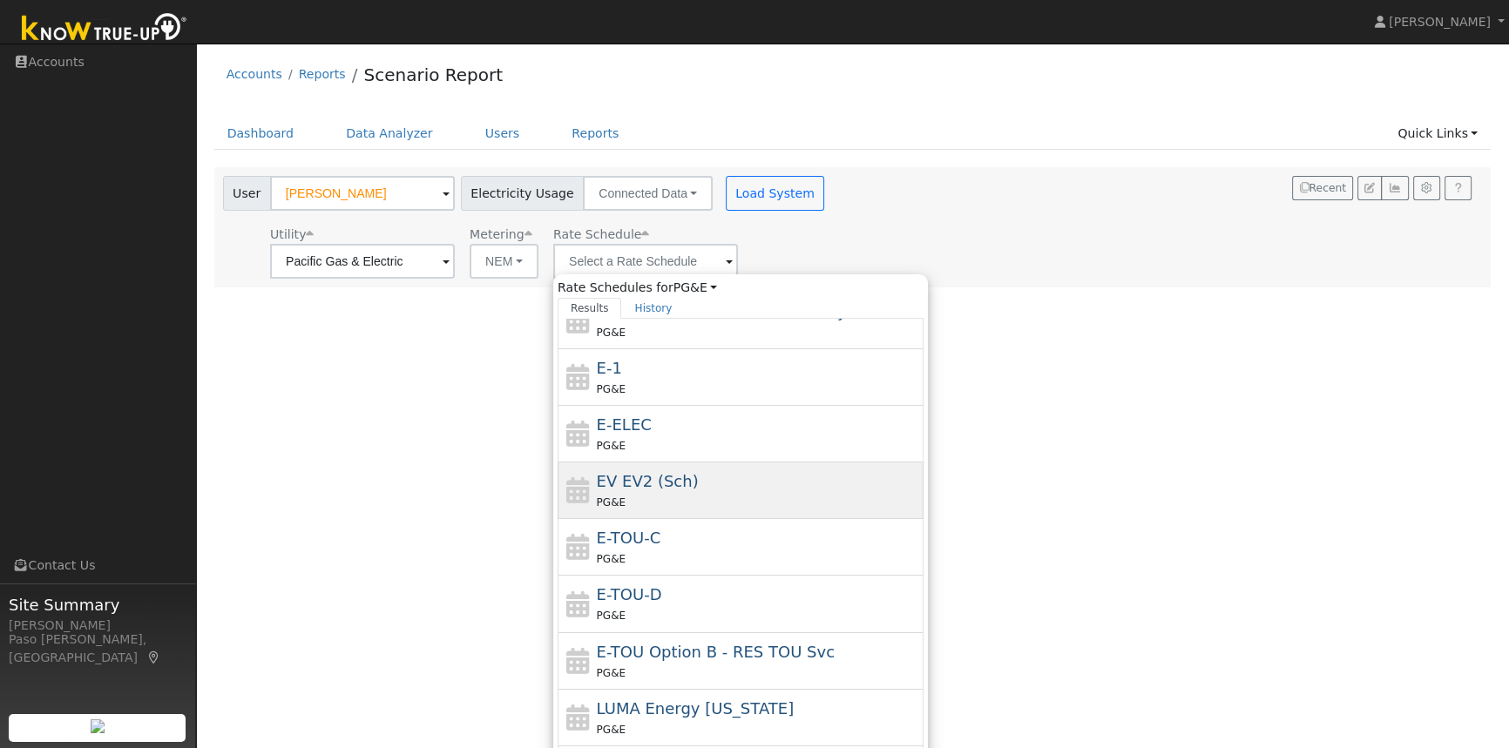
click at [700, 479] on div "EV EV2 (Sch) PG&E" at bounding box center [758, 491] width 323 height 42
type input "EV EV2 (Sch)"
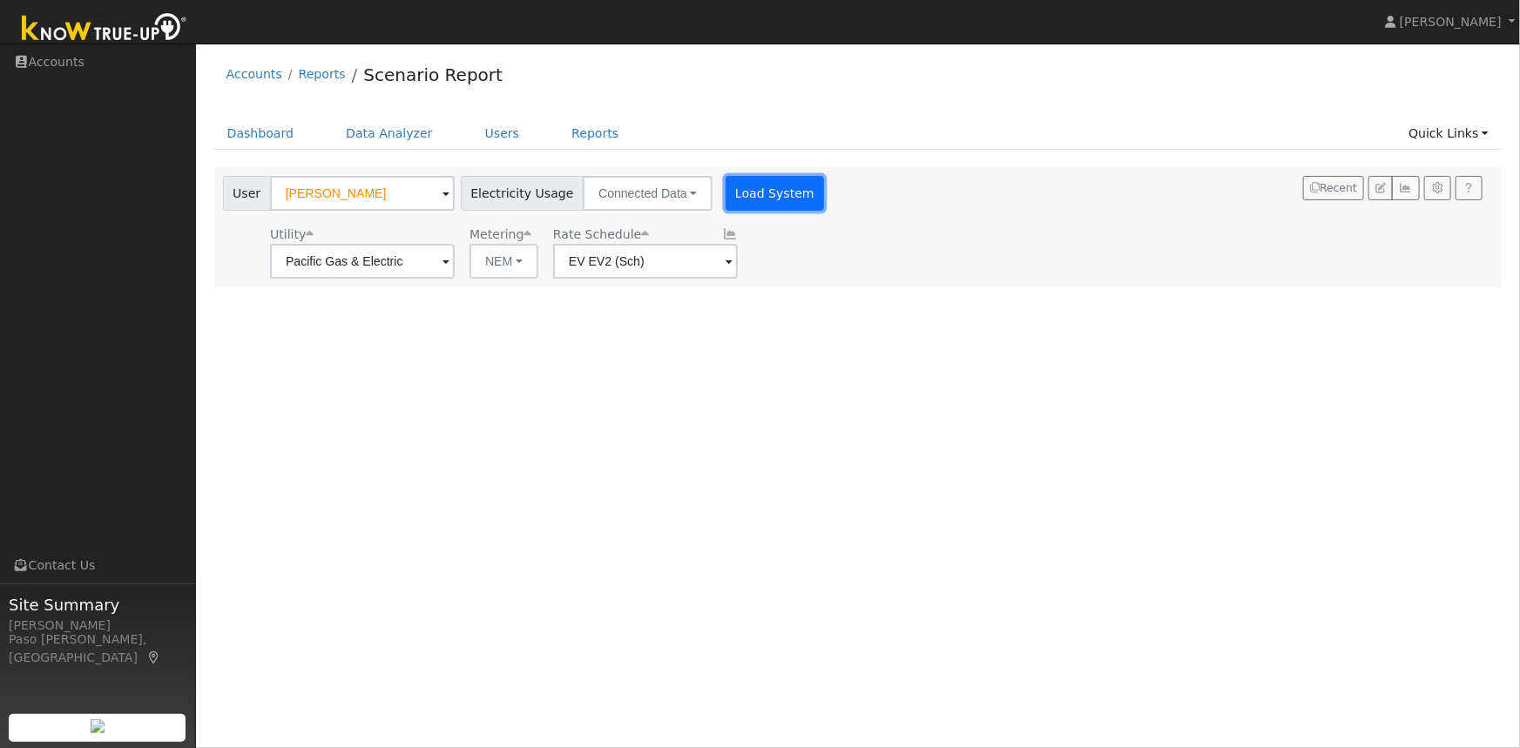
click at [751, 185] on button "Load System" at bounding box center [775, 193] width 99 height 35
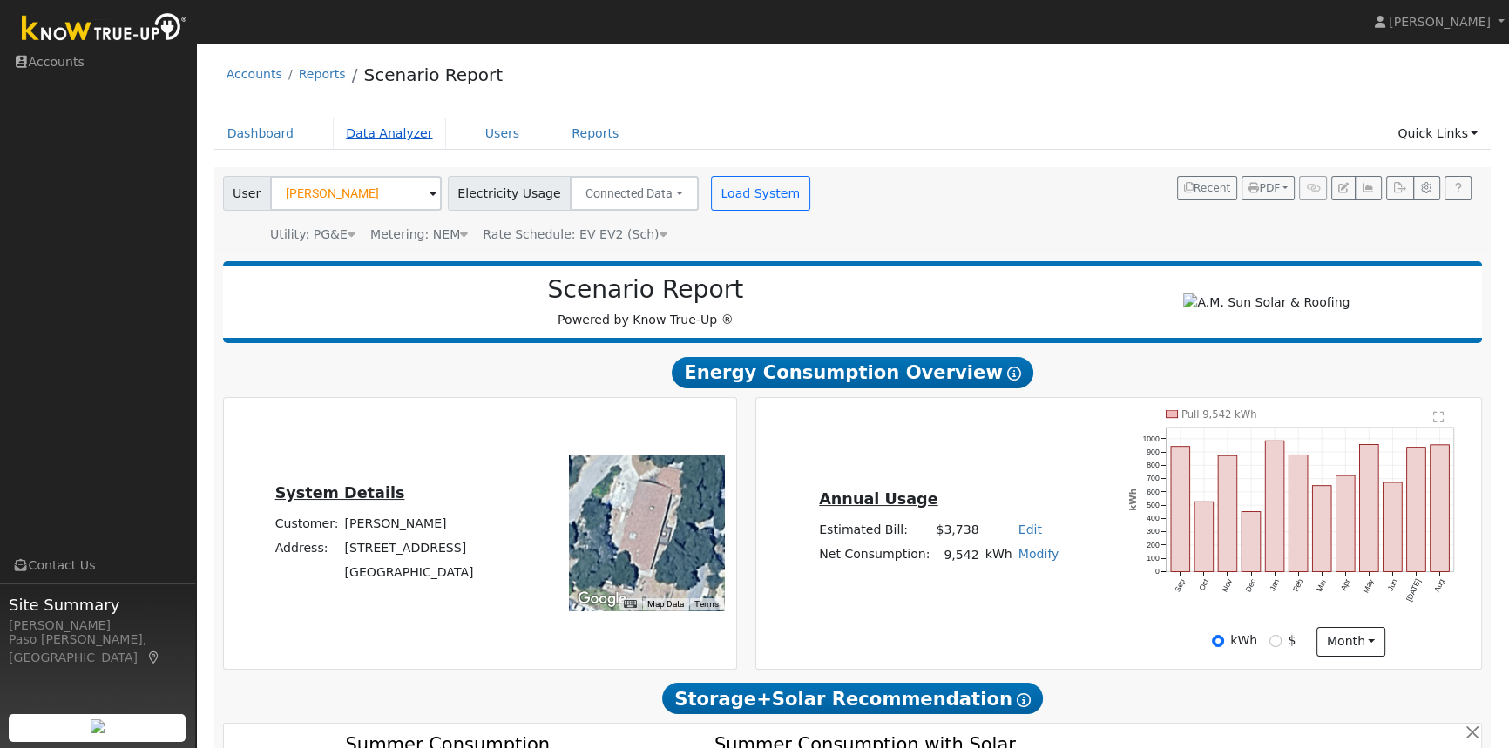
click at [396, 138] on link "Data Analyzer" at bounding box center [389, 134] width 113 height 32
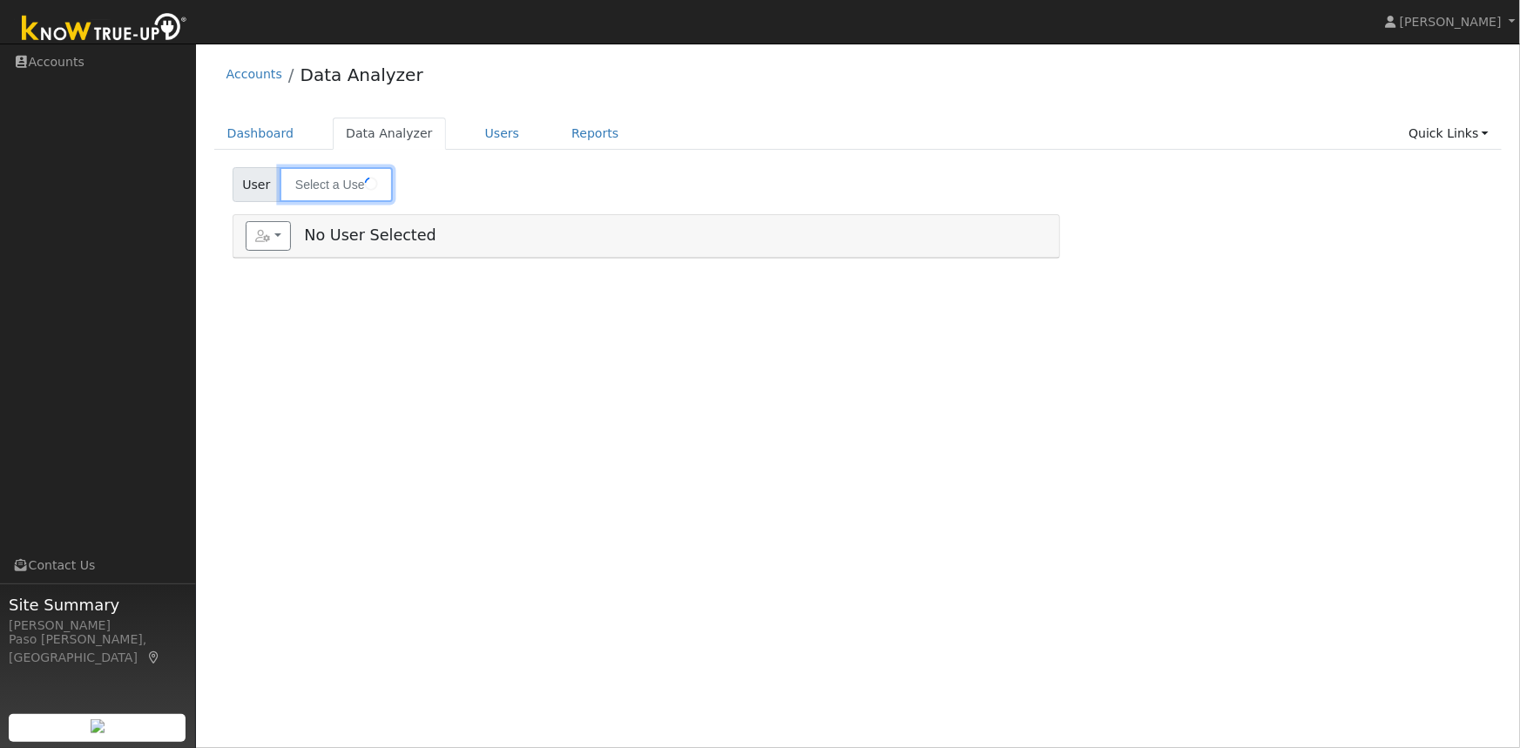
type input "[PERSON_NAME]"
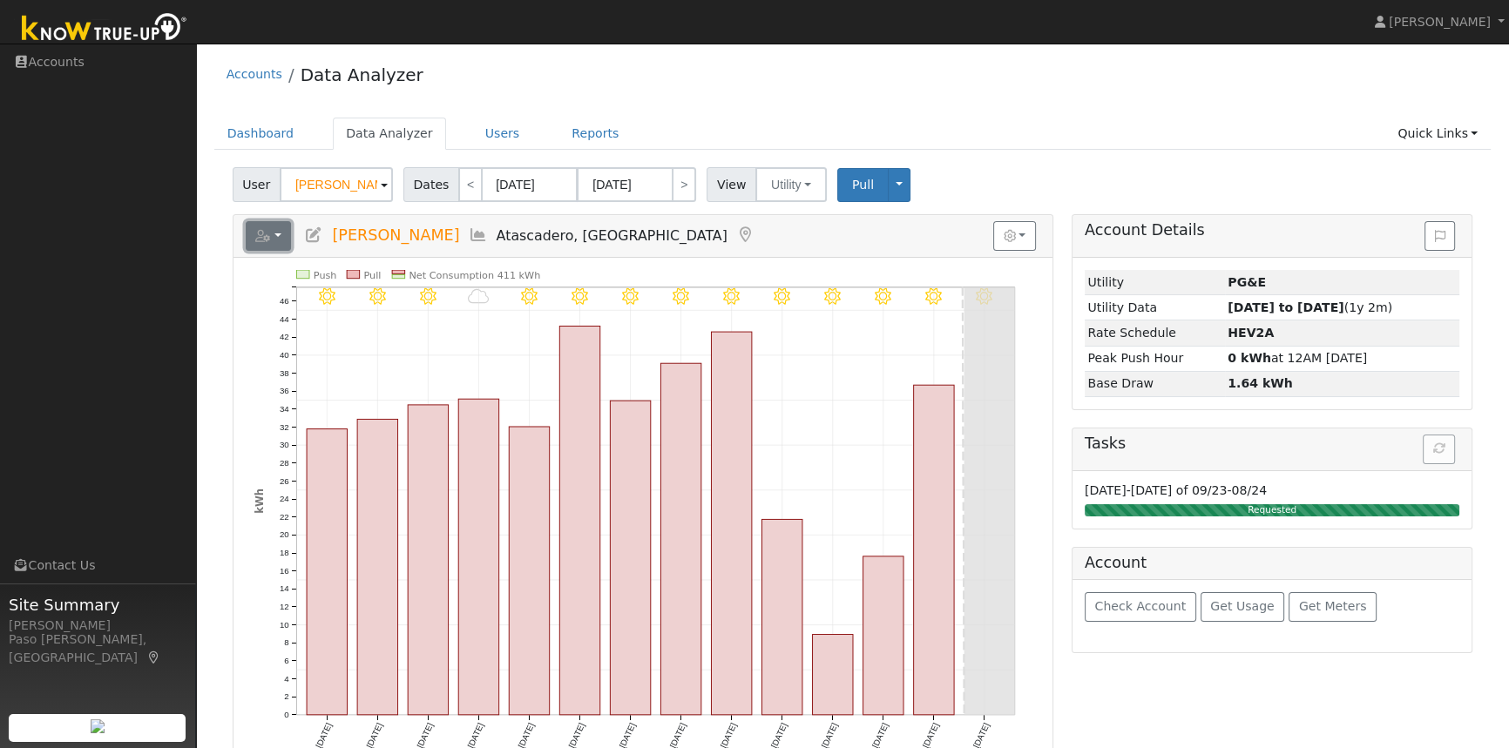
click at [273, 233] on button "button" at bounding box center [269, 236] width 46 height 30
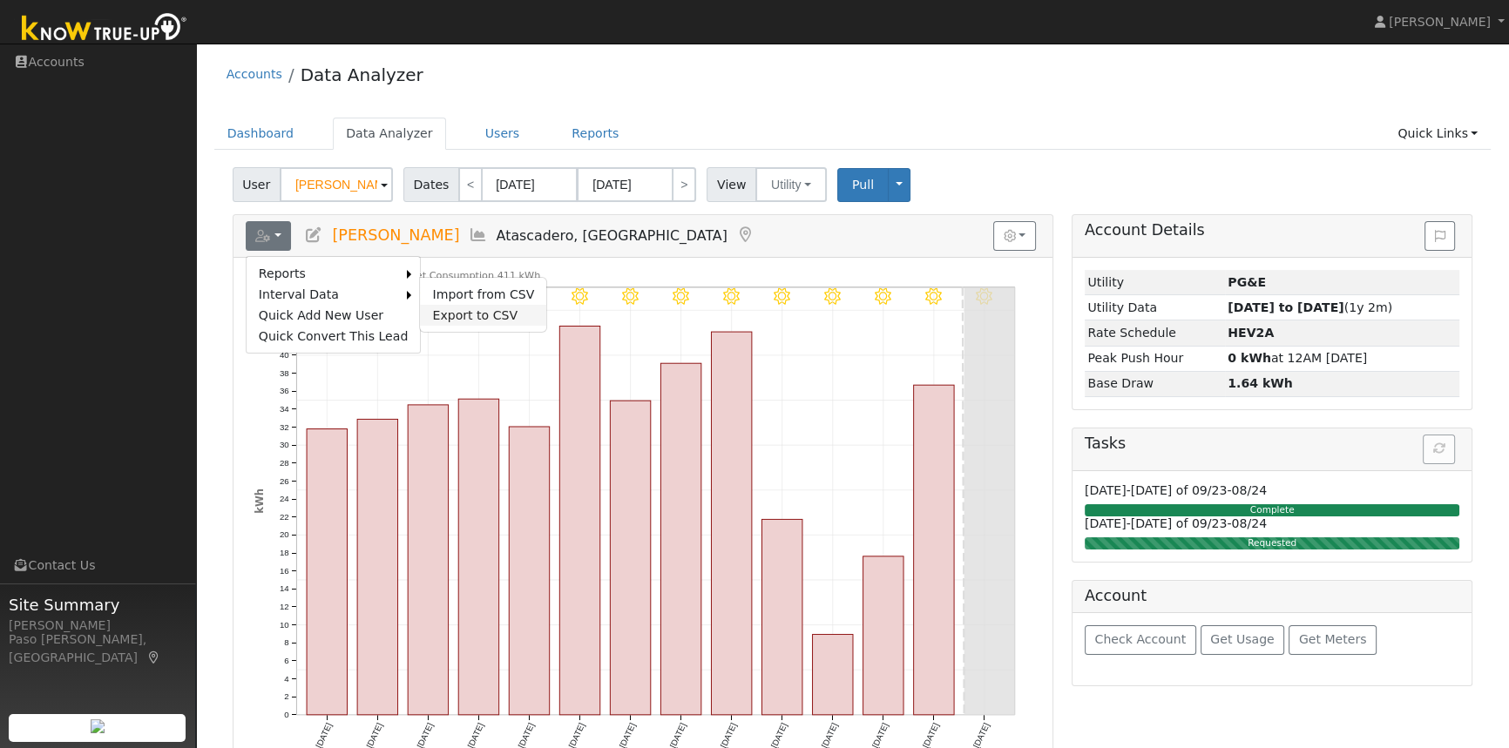
click at [443, 312] on link "Export to CSV" at bounding box center [483, 315] width 126 height 21
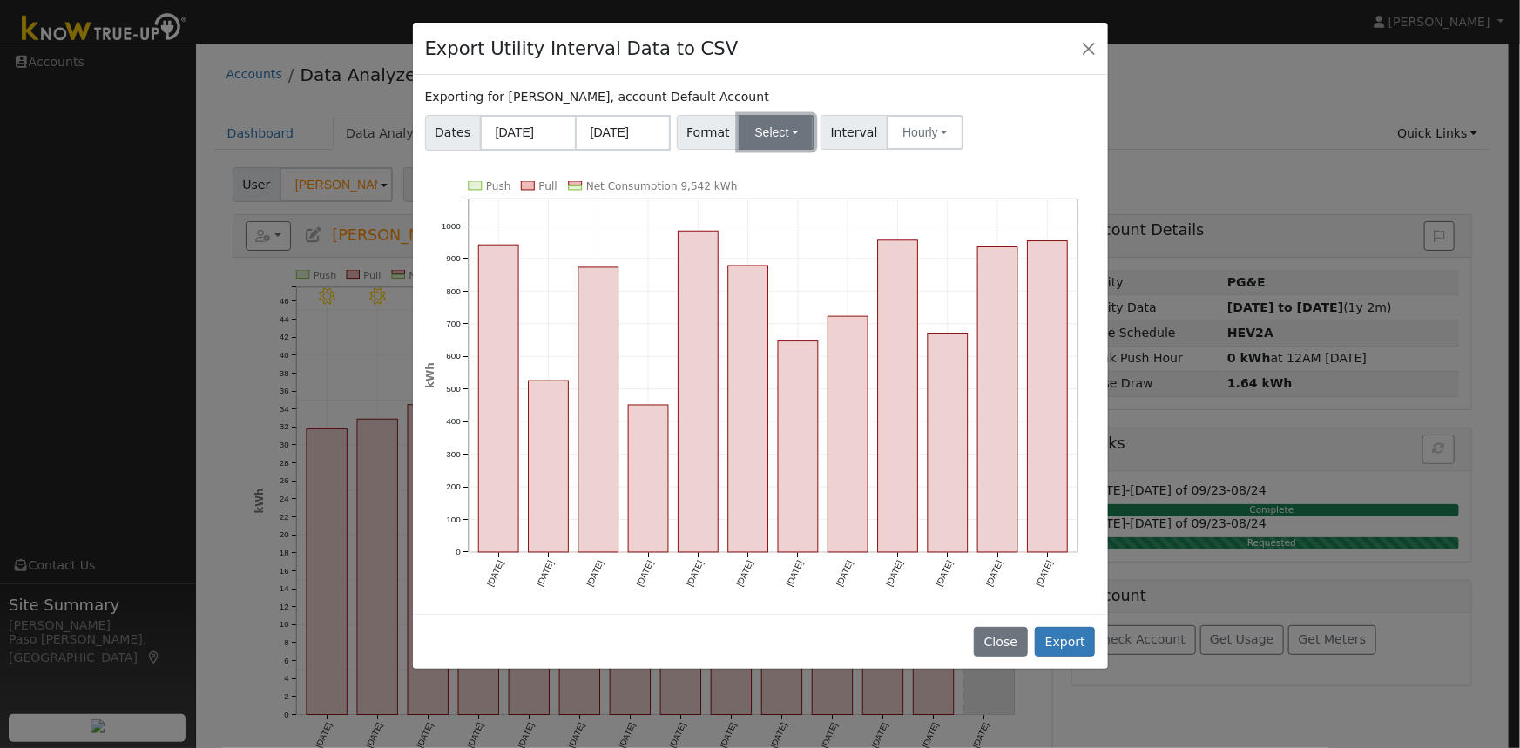
click at [765, 132] on button "Select" at bounding box center [777, 132] width 76 height 35
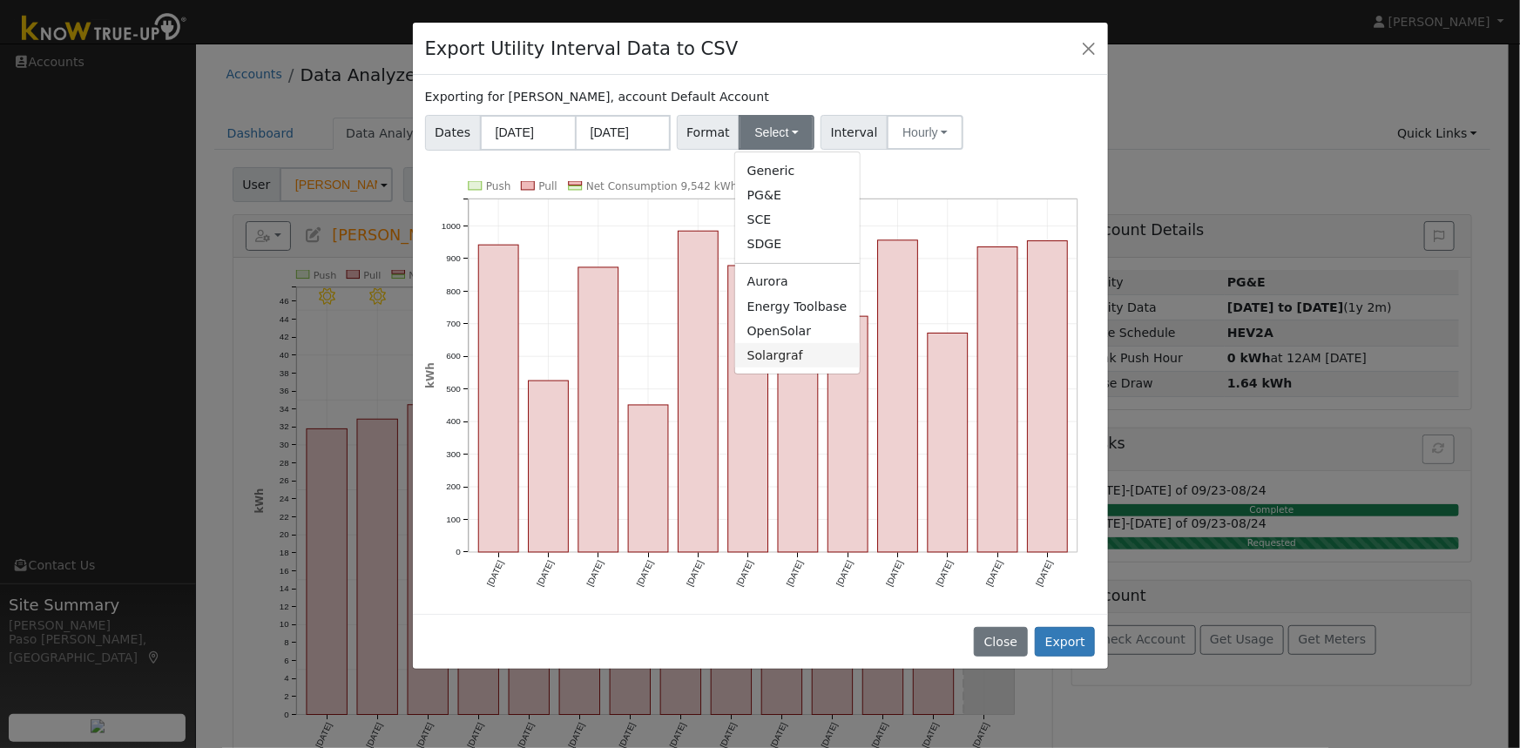
click at [778, 351] on link "Solargraf" at bounding box center [797, 355] width 125 height 24
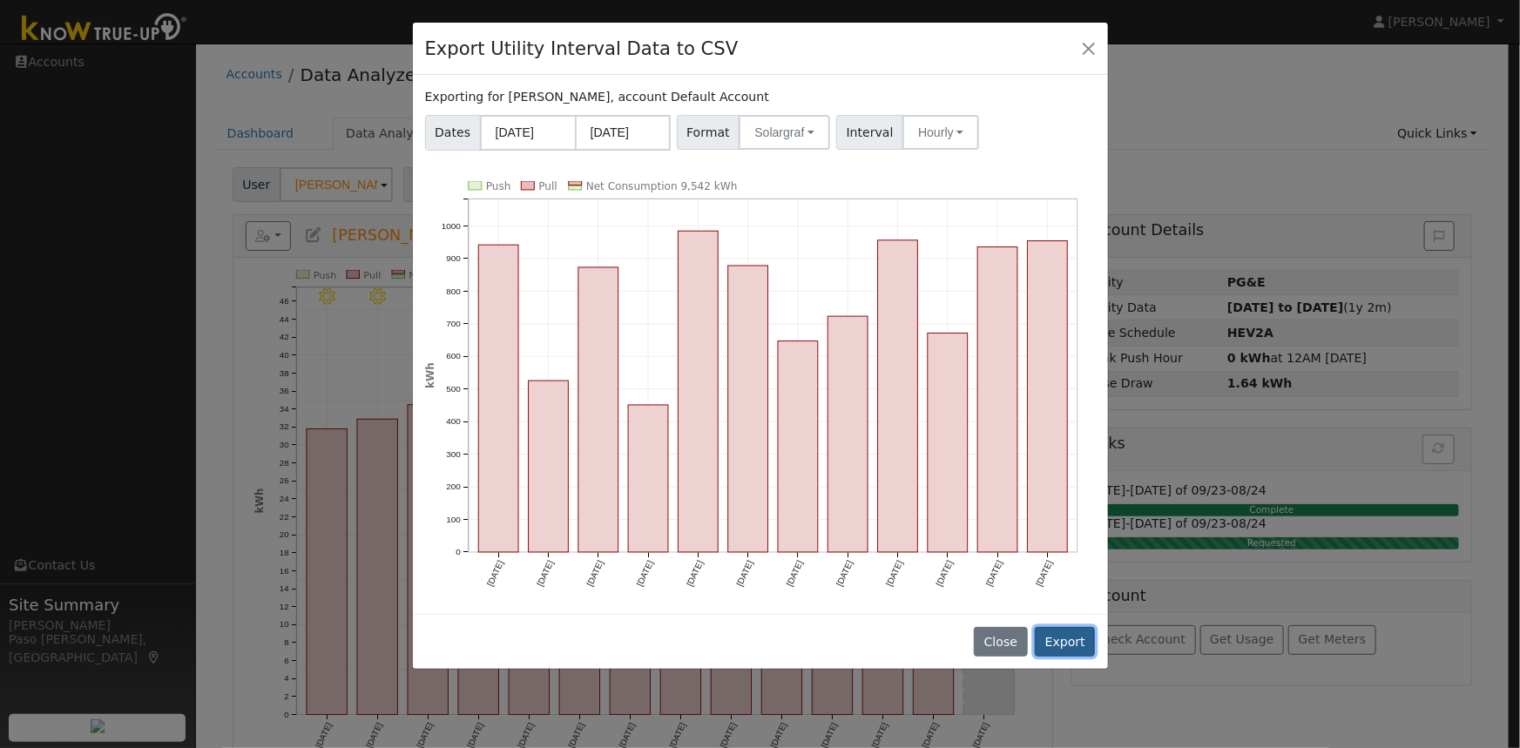
click at [1053, 638] on button "Export" at bounding box center [1065, 642] width 60 height 30
